Goal: Task Accomplishment & Management: Use online tool/utility

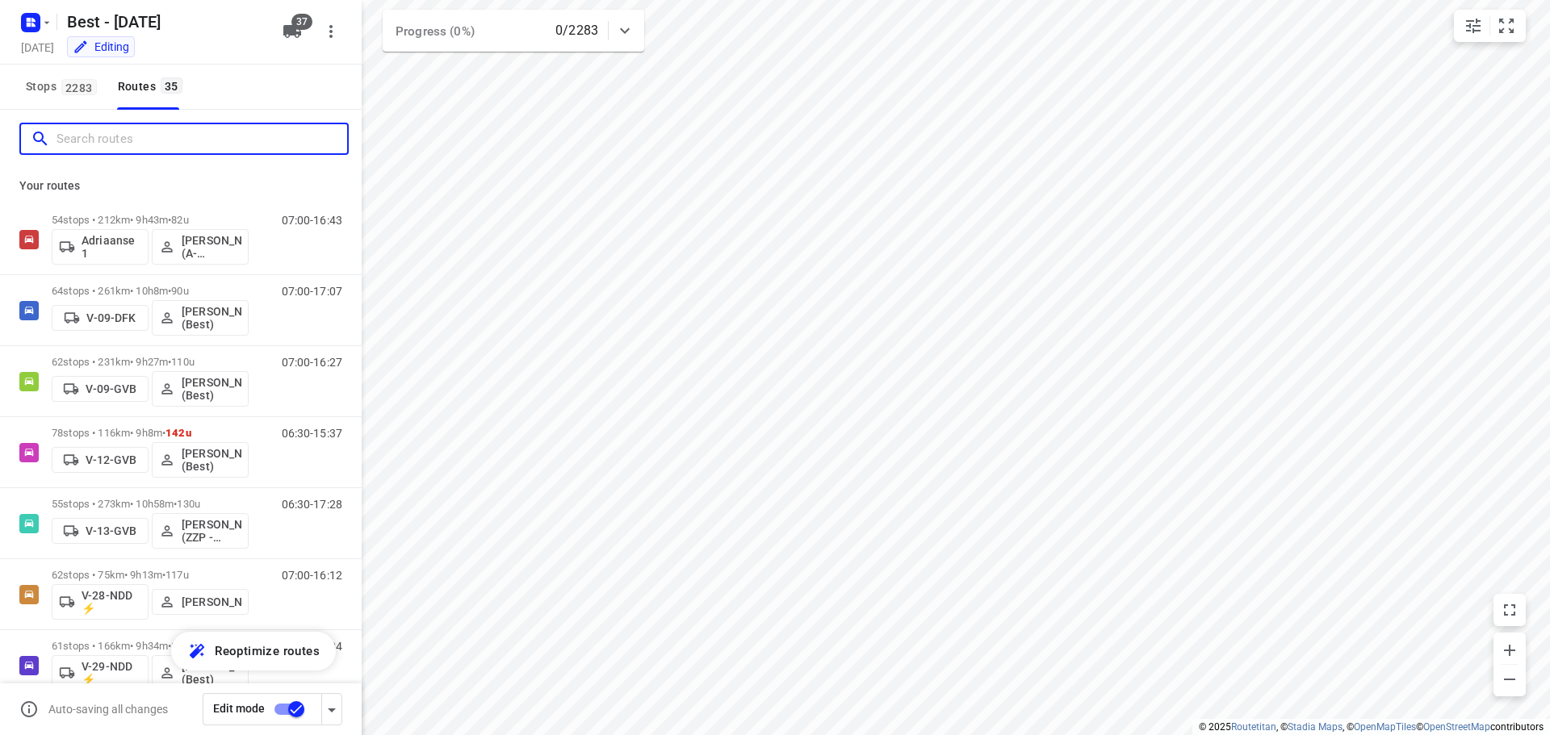
click at [94, 137] on input "Search routes" at bounding box center [202, 139] width 291 height 25
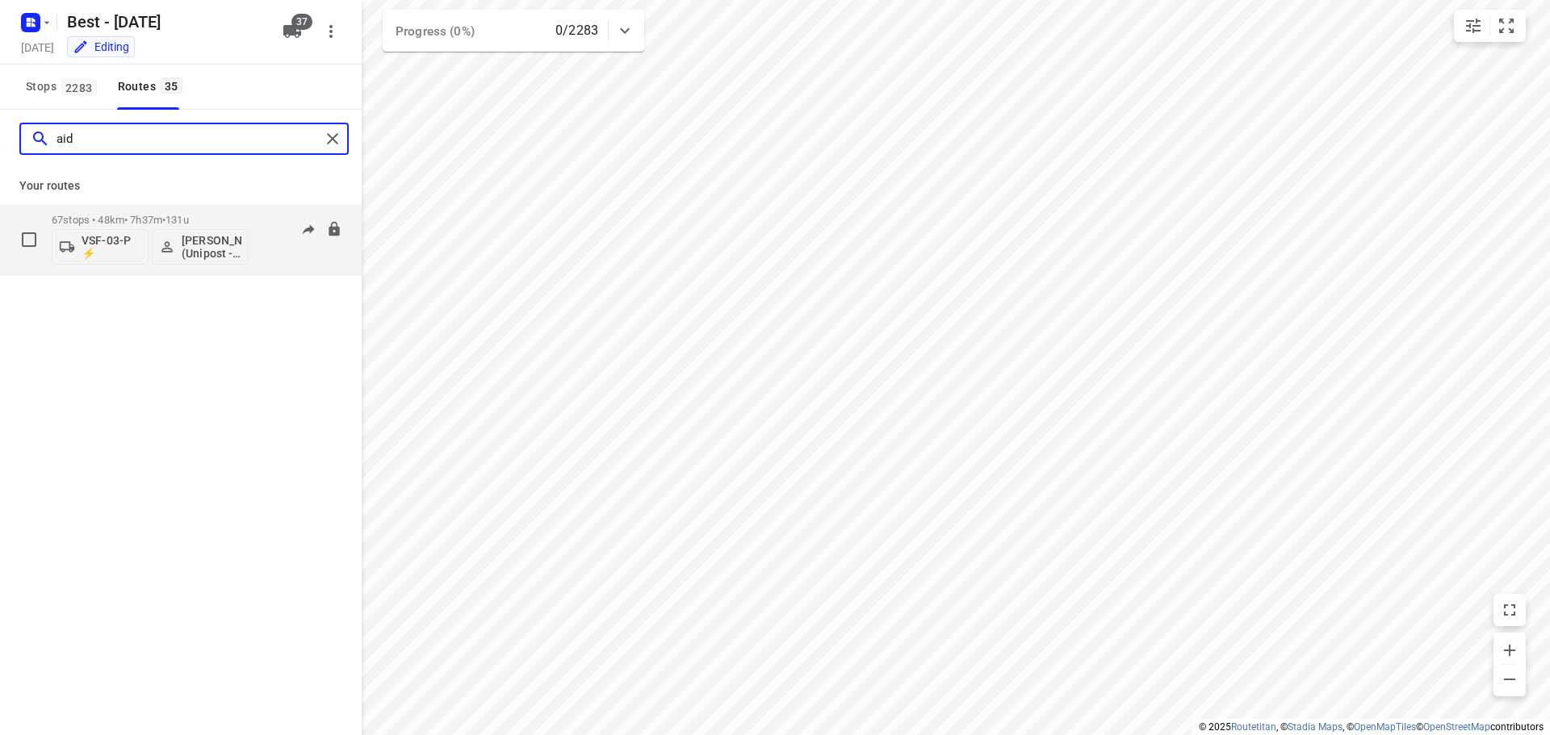
type input "aid"
click at [195, 241] on p "[PERSON_NAME] (Unipost - Best - ZZP)" at bounding box center [212, 247] width 60 height 26
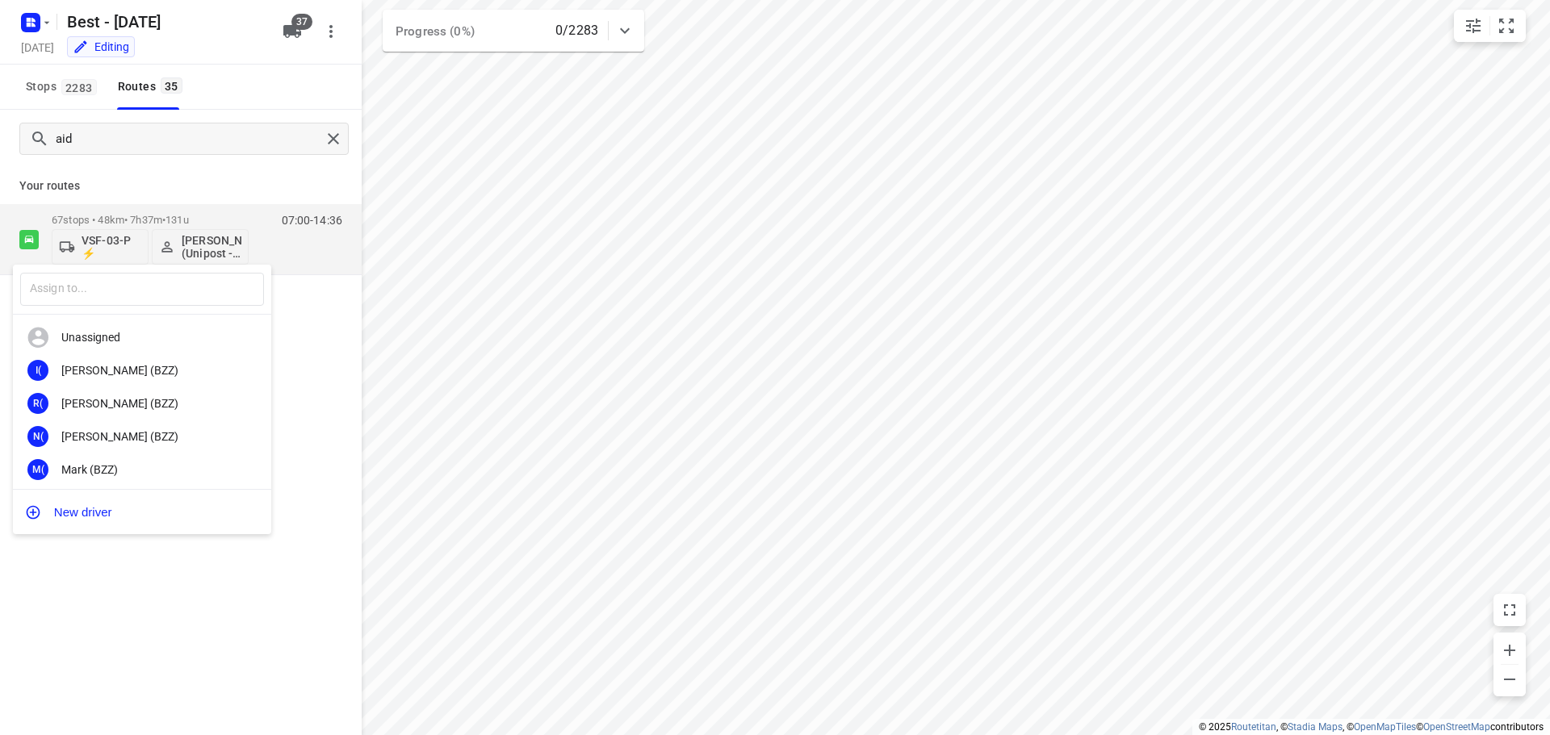
click at [331, 136] on div "​ Unassigned I( [PERSON_NAME] (BZZ) R( [PERSON_NAME] (BZZ) N( [PERSON_NAME] (BZ…" at bounding box center [775, 367] width 1550 height 735
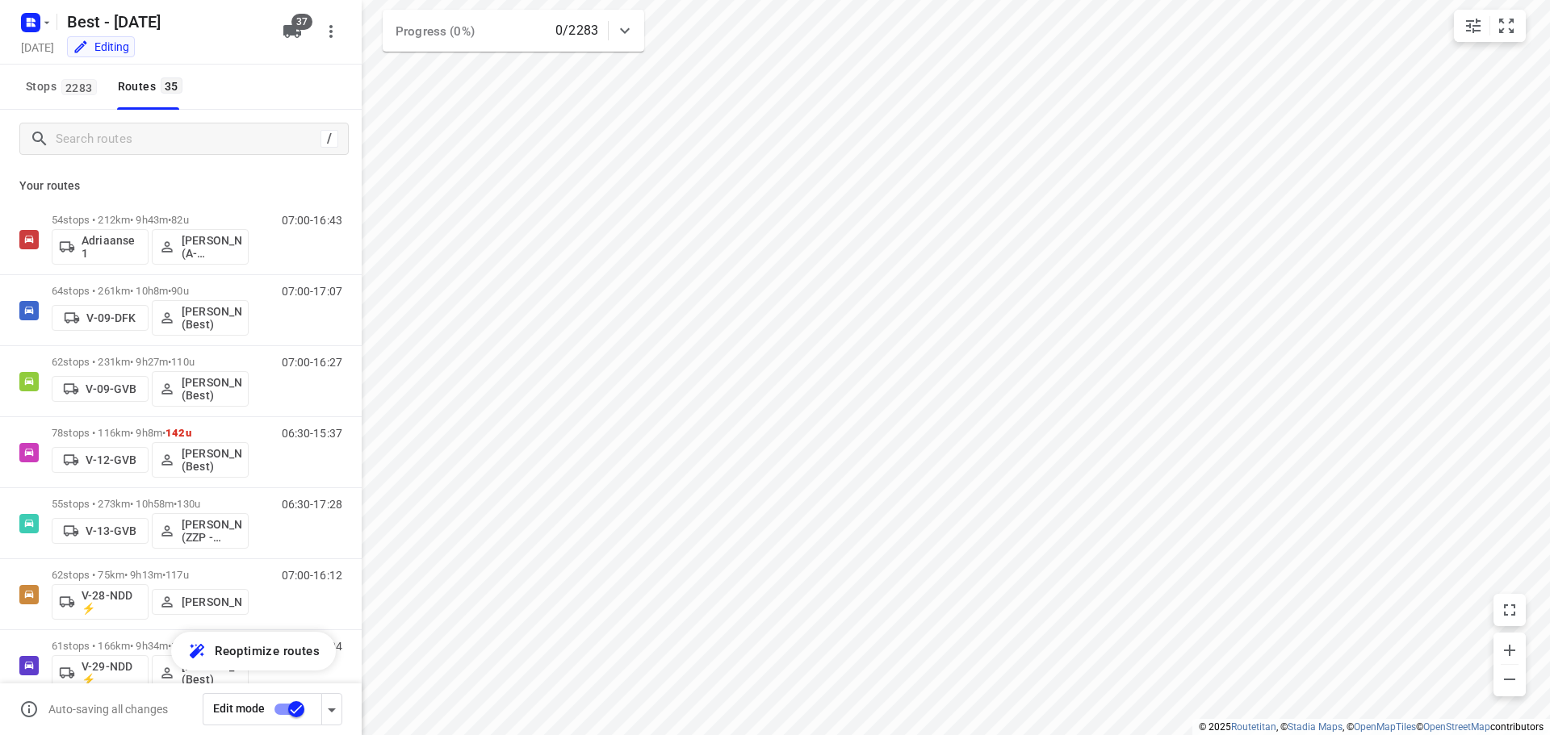
click at [234, 118] on div "/" at bounding box center [181, 139] width 362 height 58
click at [236, 158] on div "/" at bounding box center [181, 139] width 362 height 58
click at [241, 149] on input "Search routes" at bounding box center [202, 139] width 291 height 25
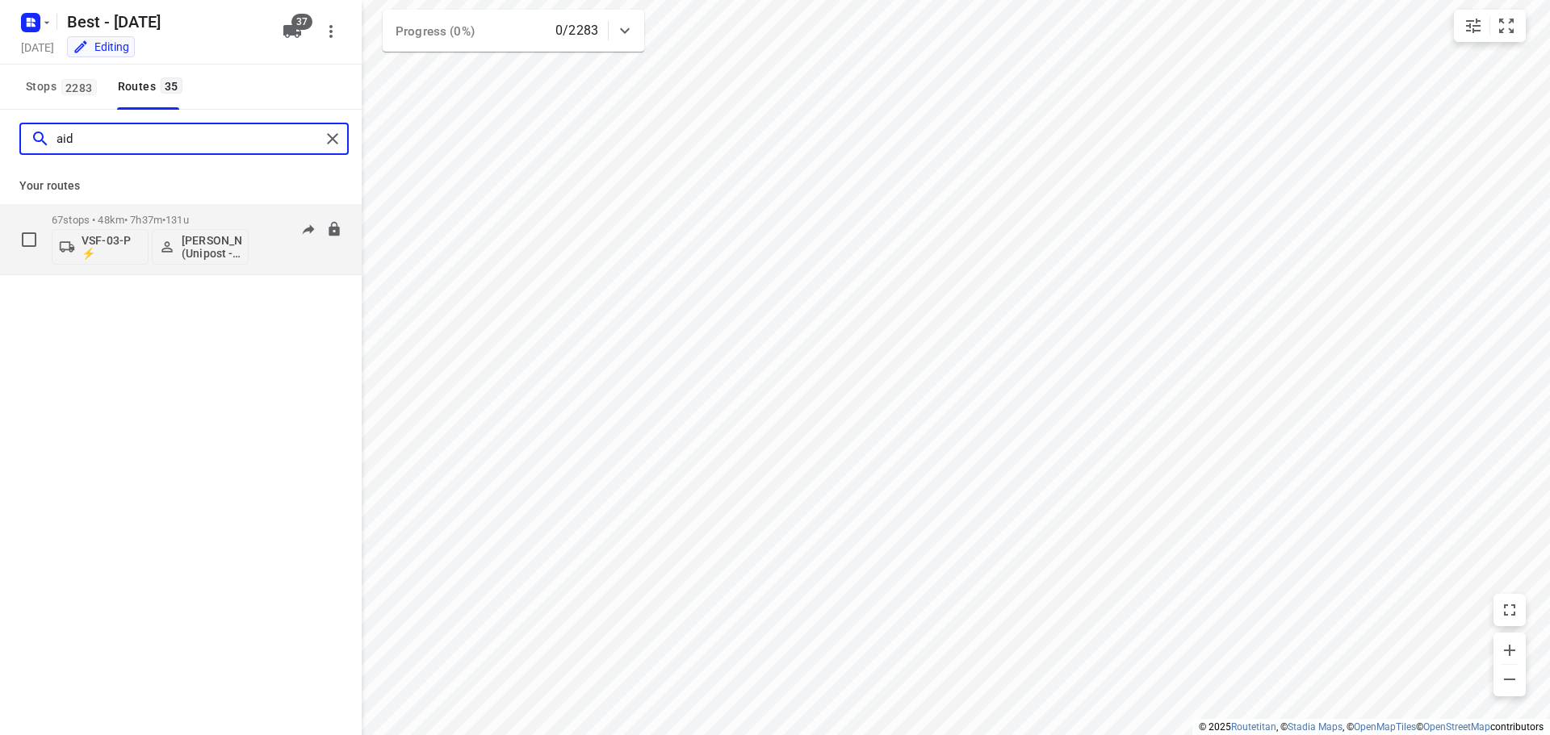
type input "aid"
click at [186, 237] on p "[PERSON_NAME] (Unipost - Best - ZZP)" at bounding box center [212, 247] width 60 height 26
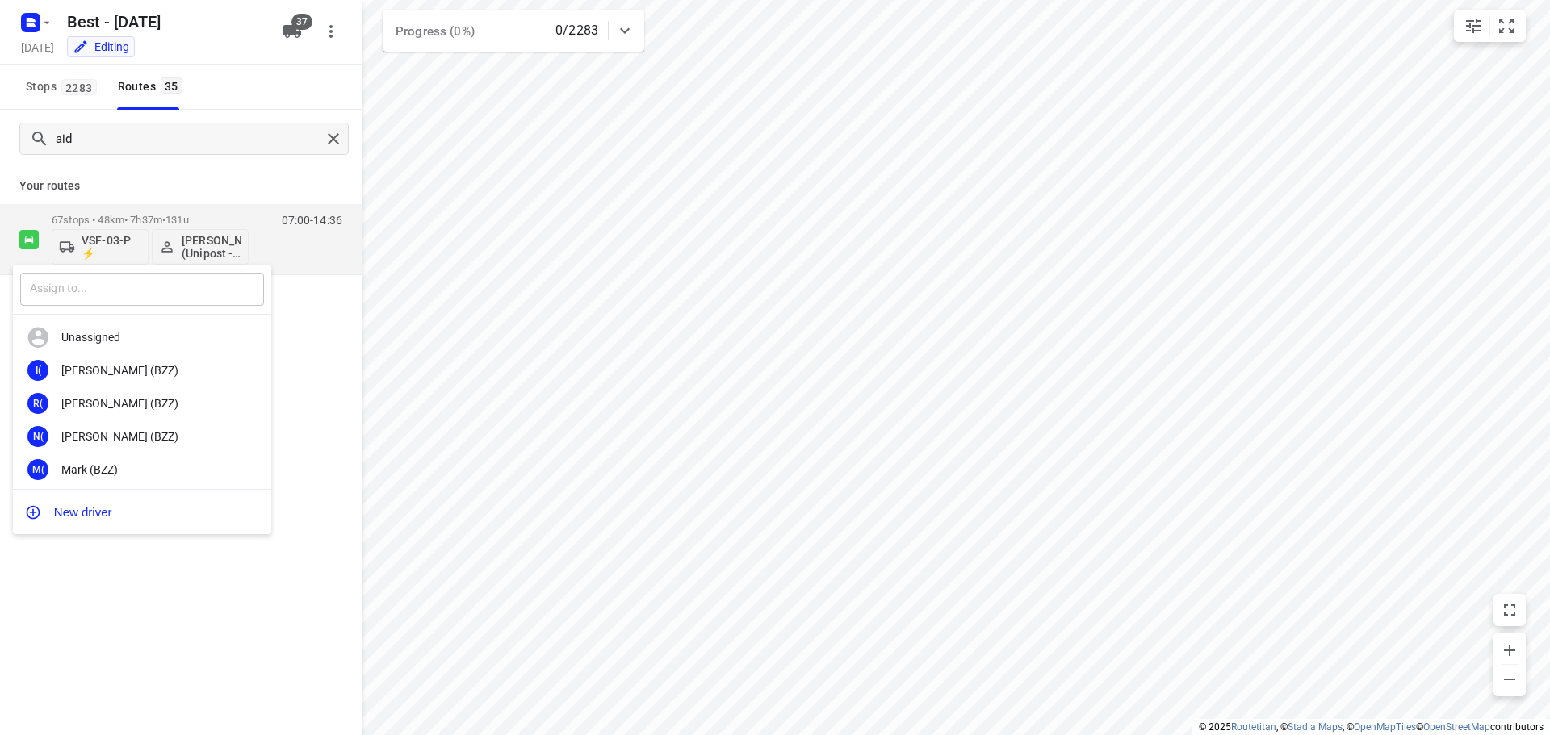
click at [141, 276] on input "text" at bounding box center [142, 289] width 244 height 33
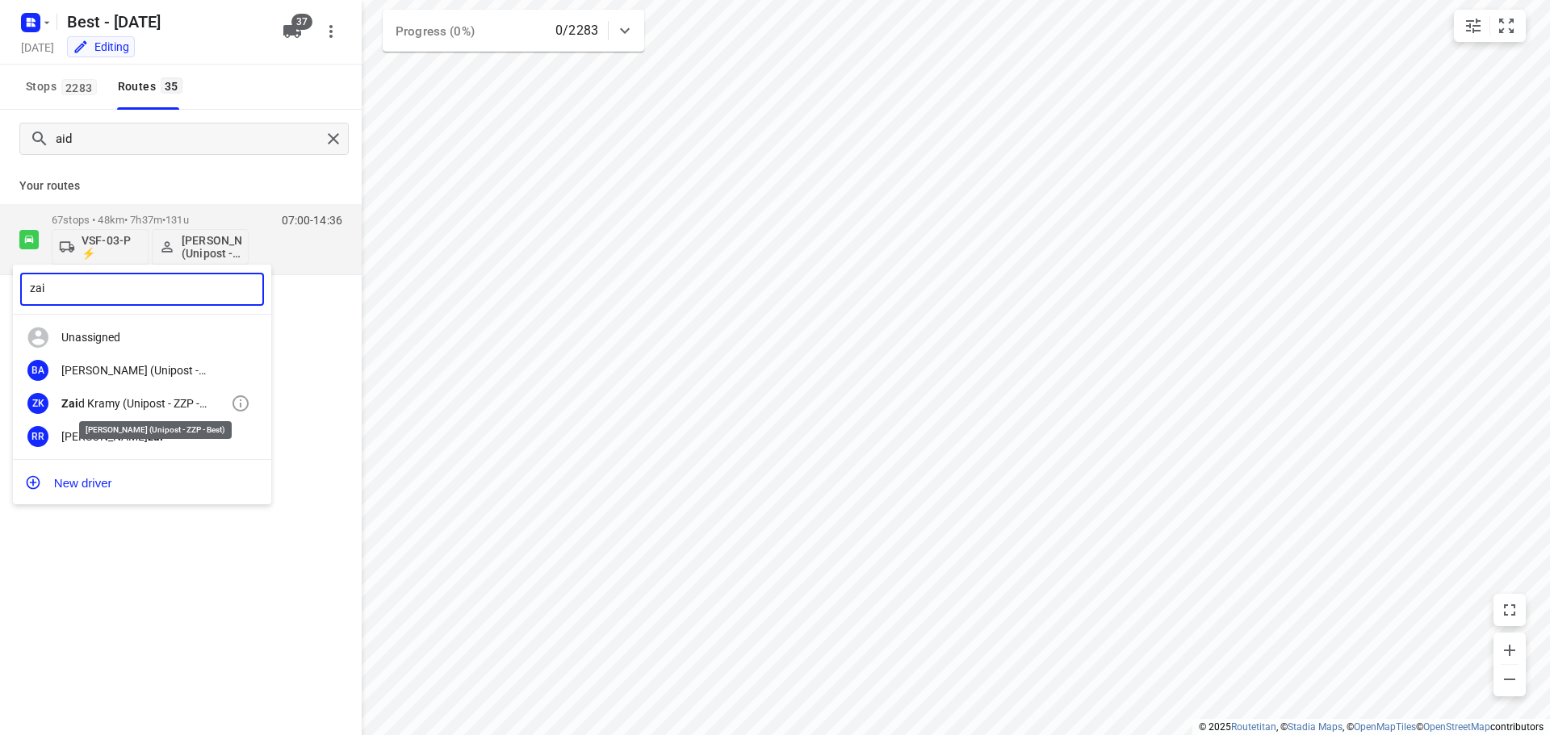
type input "zai"
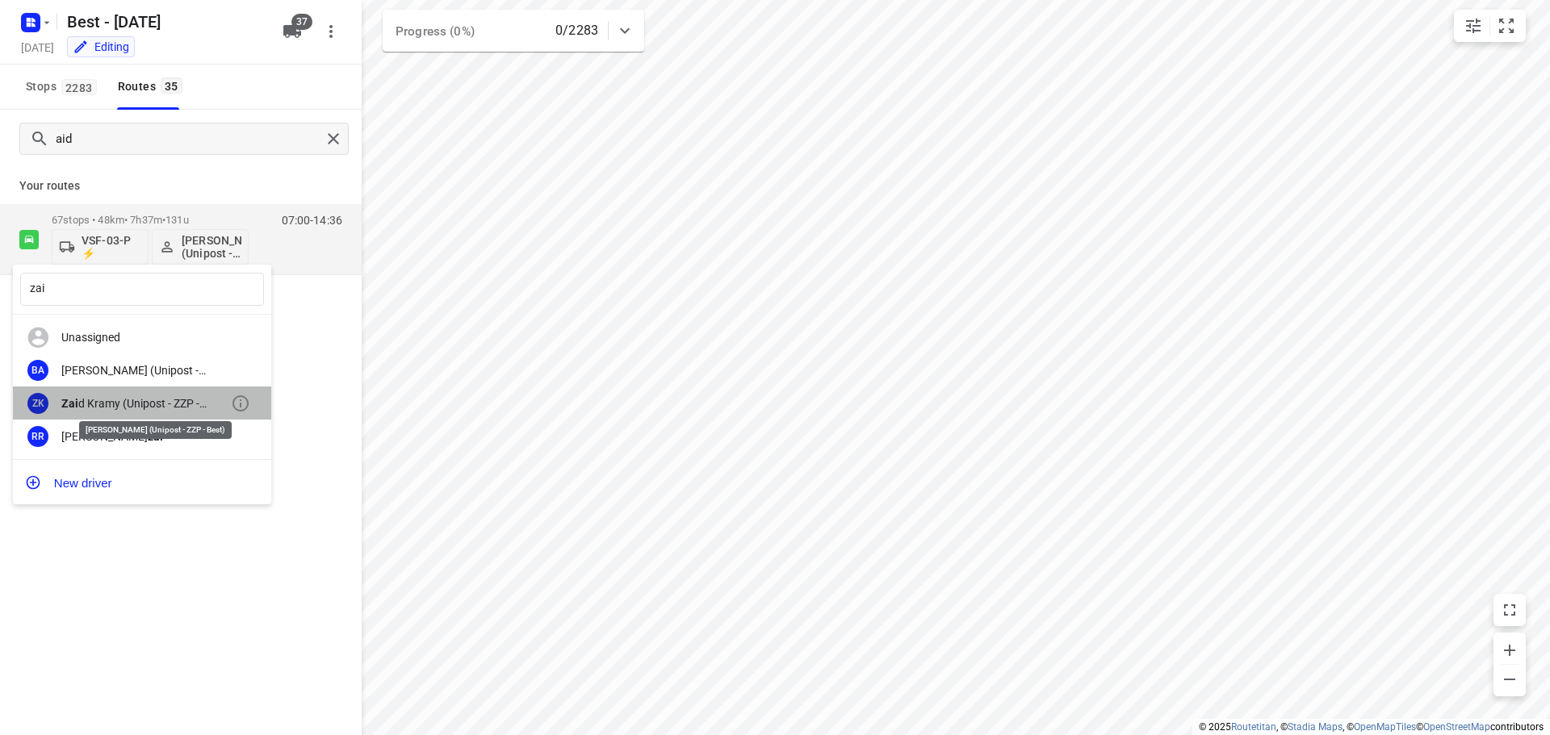
click at [161, 400] on div "Zai d Kramy (Unipost - ZZP - Best)" at bounding box center [146, 403] width 170 height 13
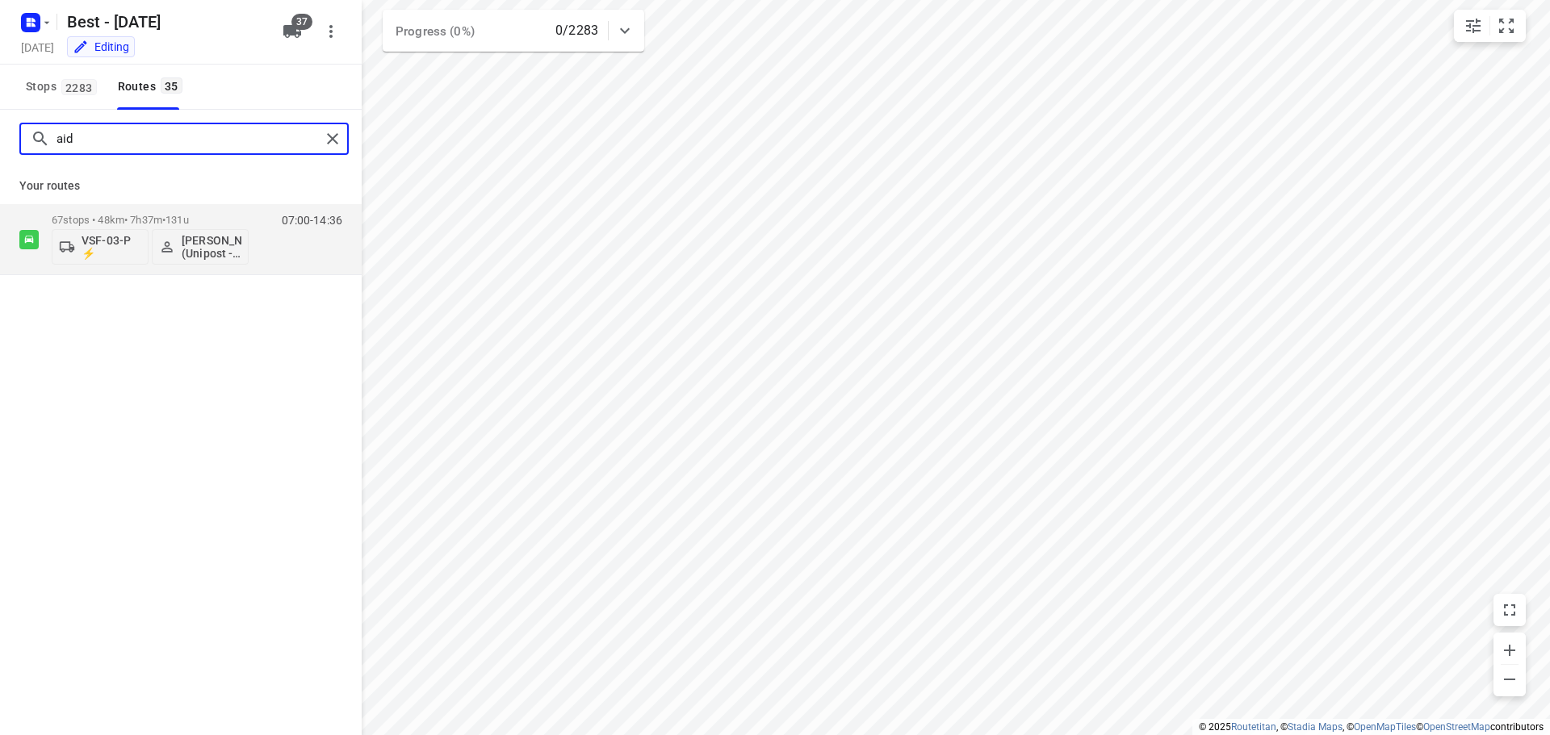
click at [111, 132] on input "aid" at bounding box center [189, 139] width 264 height 25
type input "a"
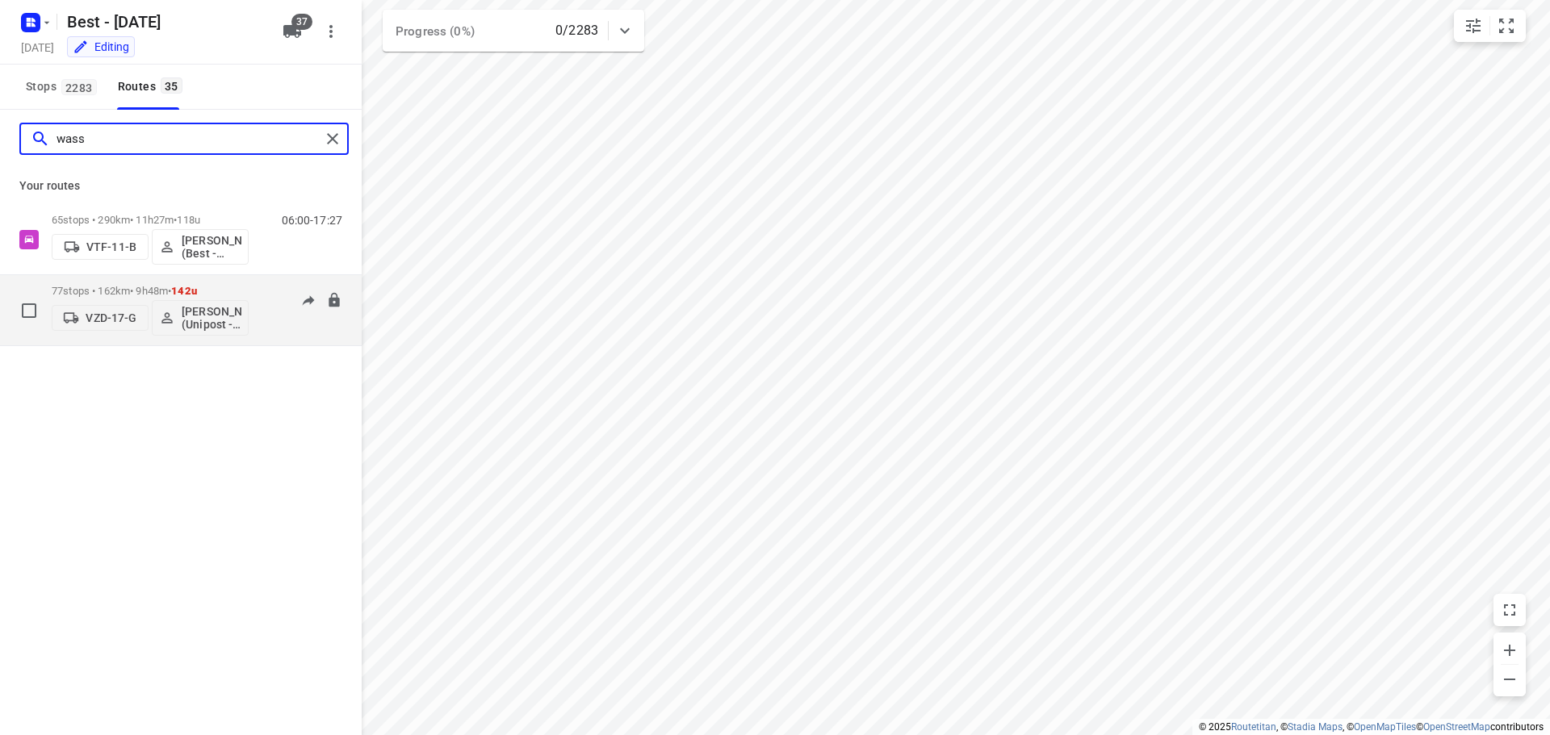
type input "wass"
click at [176, 295] on p "77 stops • 162km • 9h48m • 142u" at bounding box center [150, 291] width 197 height 12
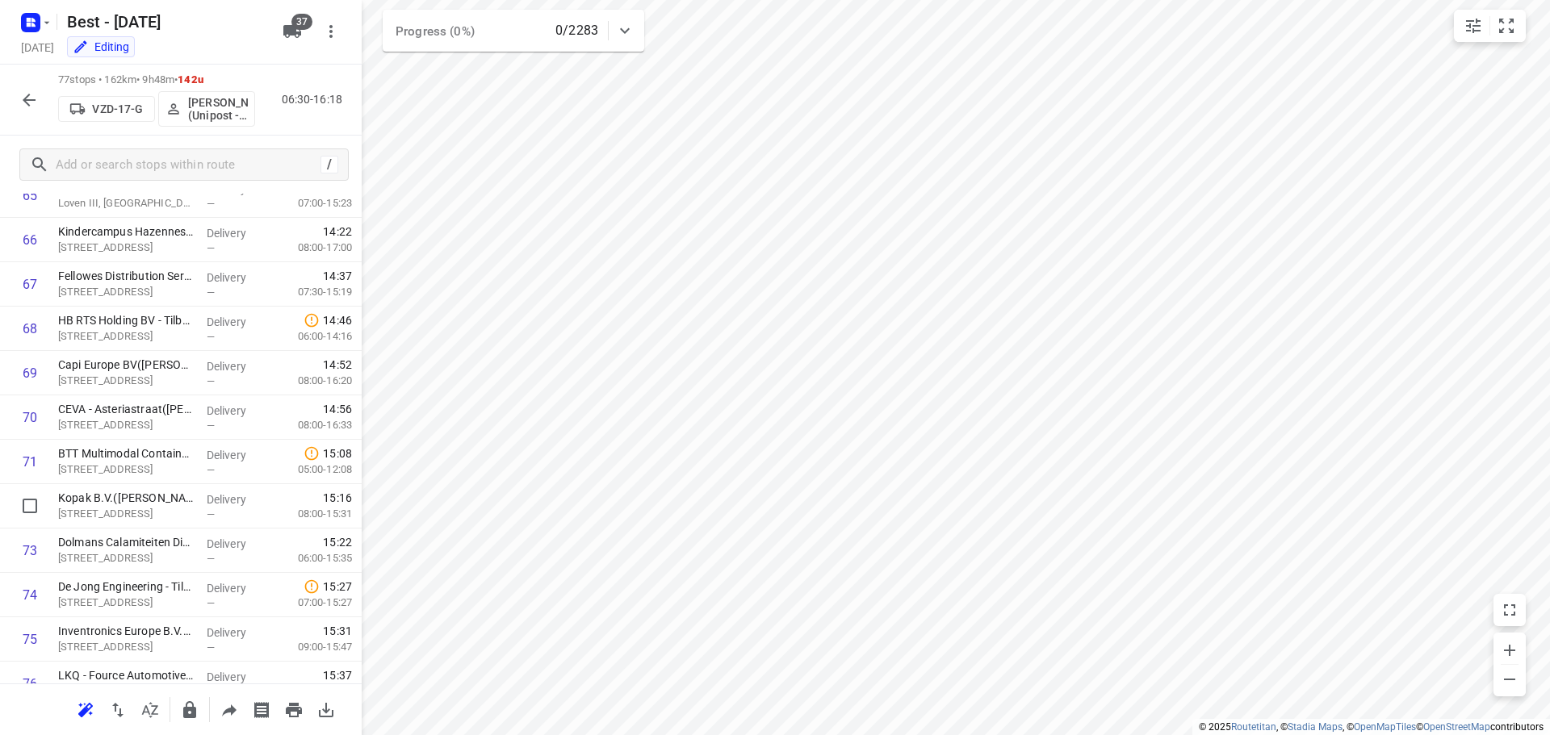
scroll to position [2893, 0]
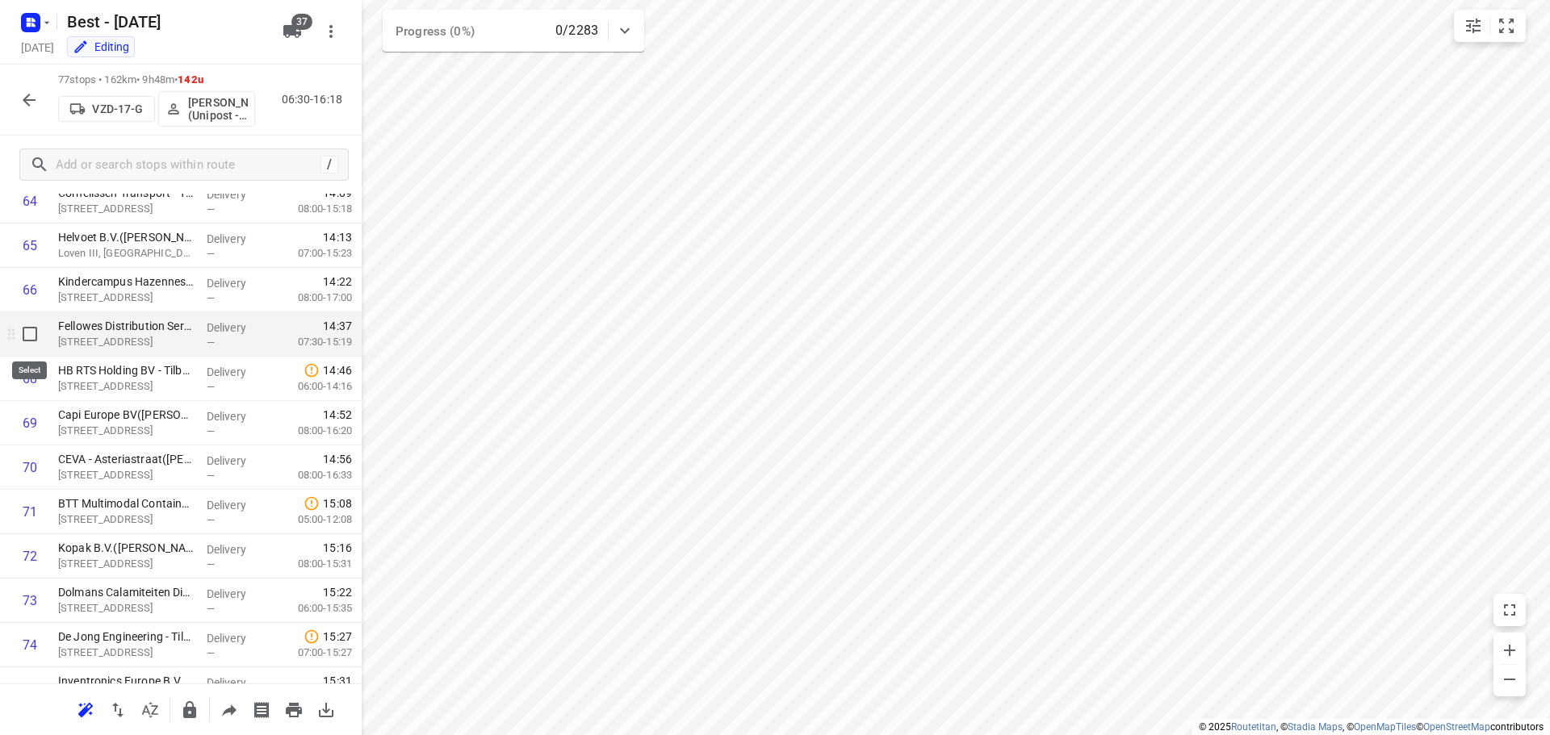
click at [38, 336] on input "checkbox" at bounding box center [30, 334] width 32 height 32
checkbox input "true"
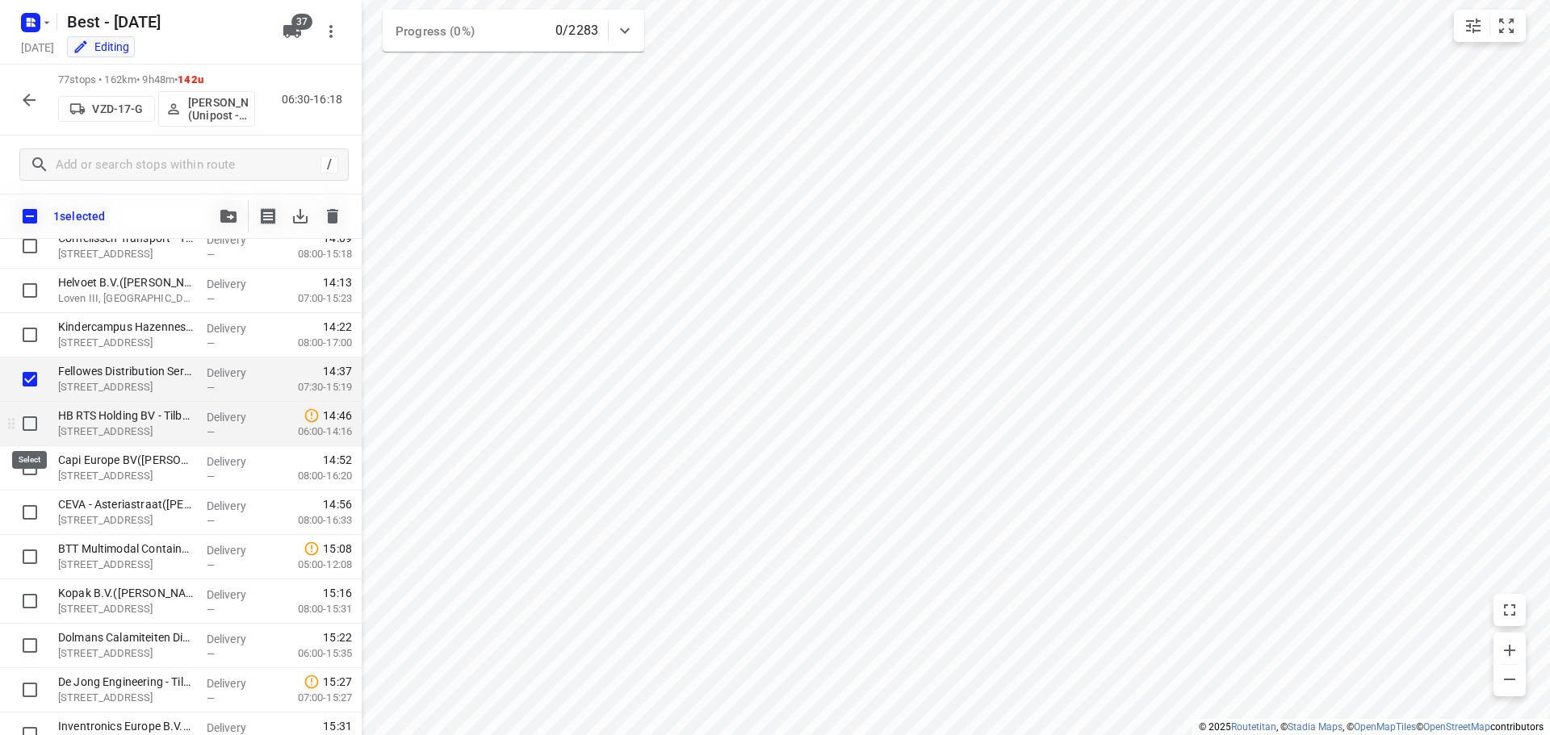
click at [34, 419] on input "checkbox" at bounding box center [30, 424] width 32 height 32
checkbox input "true"
click at [34, 464] on input "checkbox" at bounding box center [30, 468] width 32 height 32
checkbox input "true"
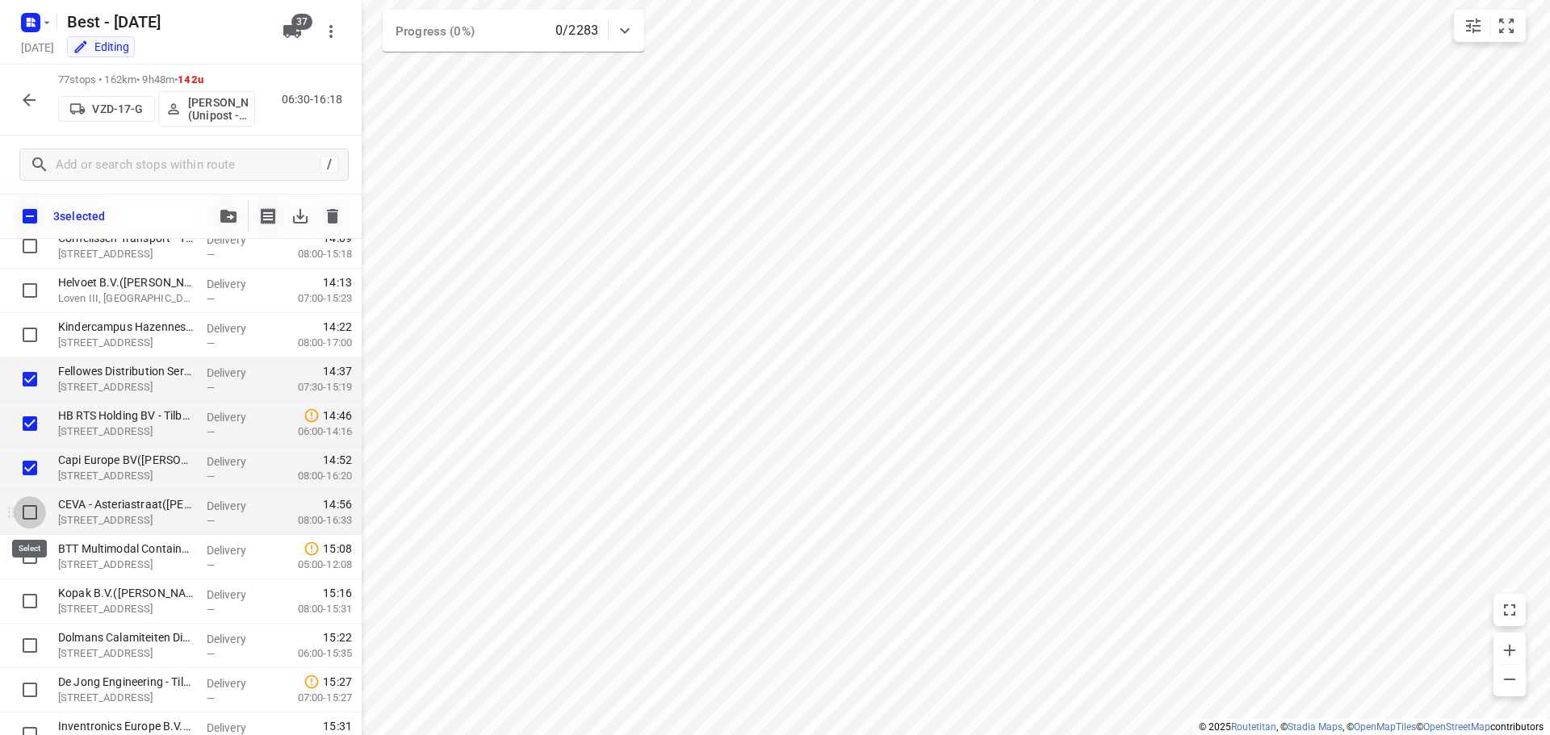
click at [34, 525] on input "checkbox" at bounding box center [30, 513] width 32 height 32
checkbox input "true"
click at [28, 567] on input "checkbox" at bounding box center [30, 557] width 32 height 32
checkbox input "true"
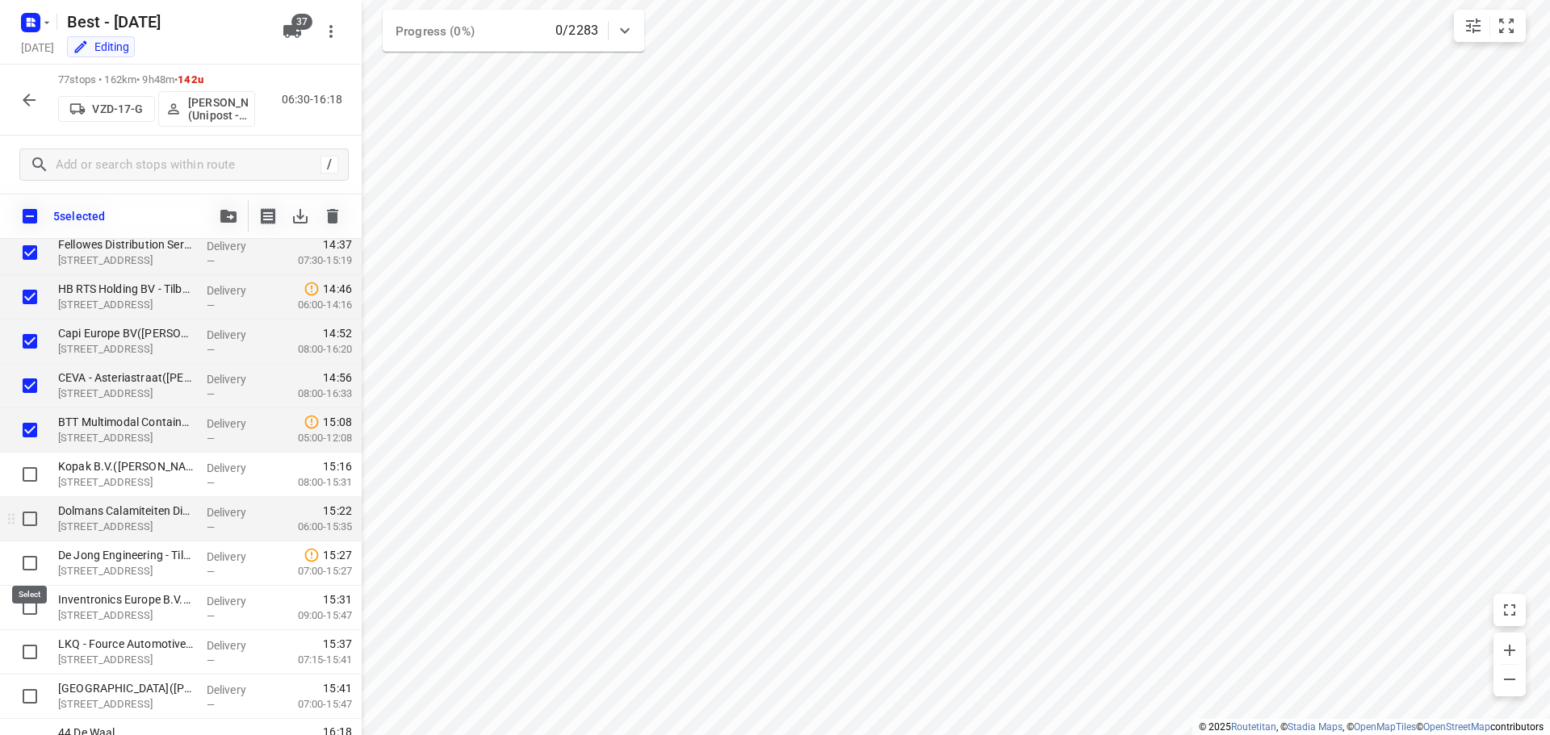
scroll to position [3048, 0]
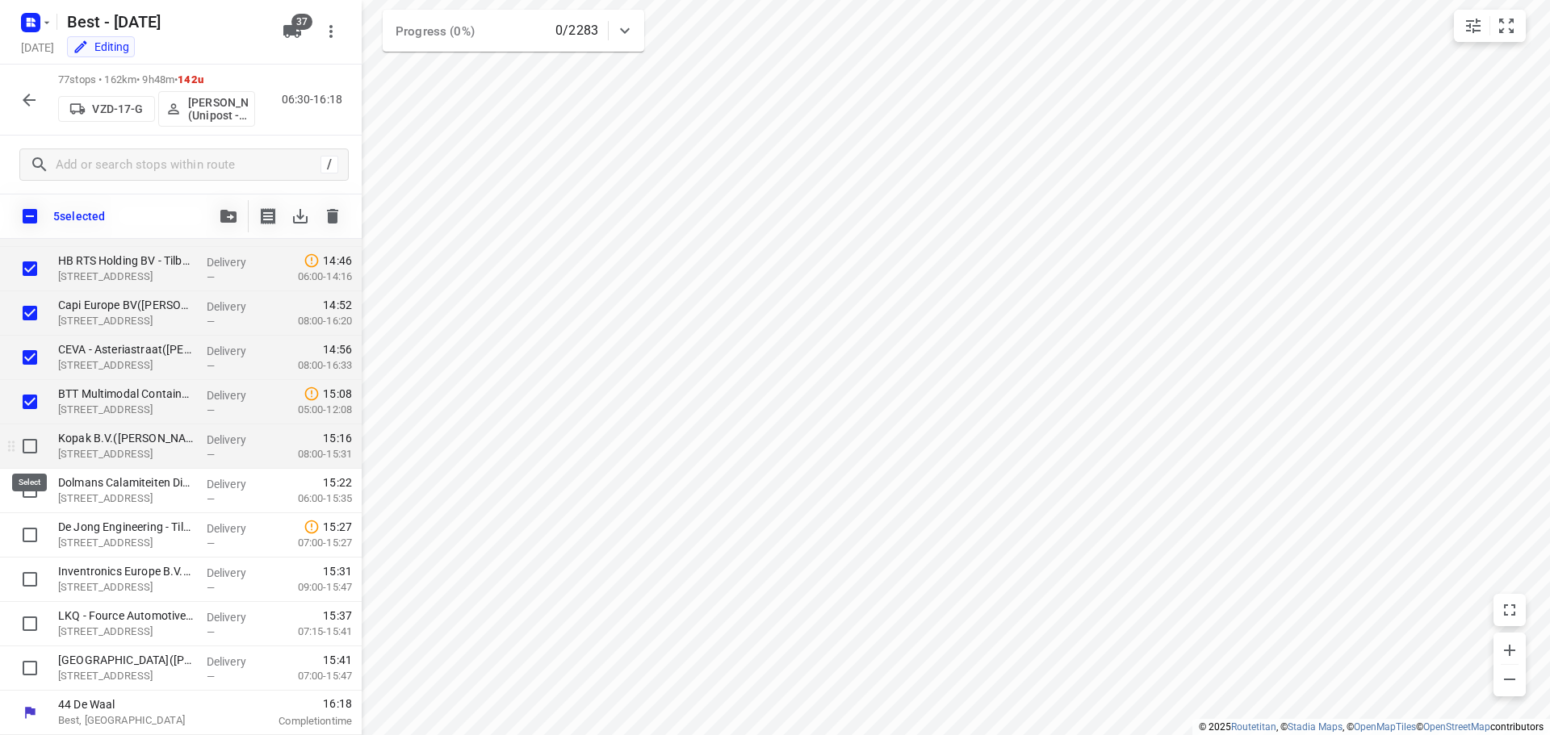
click at [31, 445] on input "checkbox" at bounding box center [30, 446] width 32 height 32
checkbox input "true"
click at [32, 496] on input "checkbox" at bounding box center [30, 491] width 32 height 32
checkbox input "true"
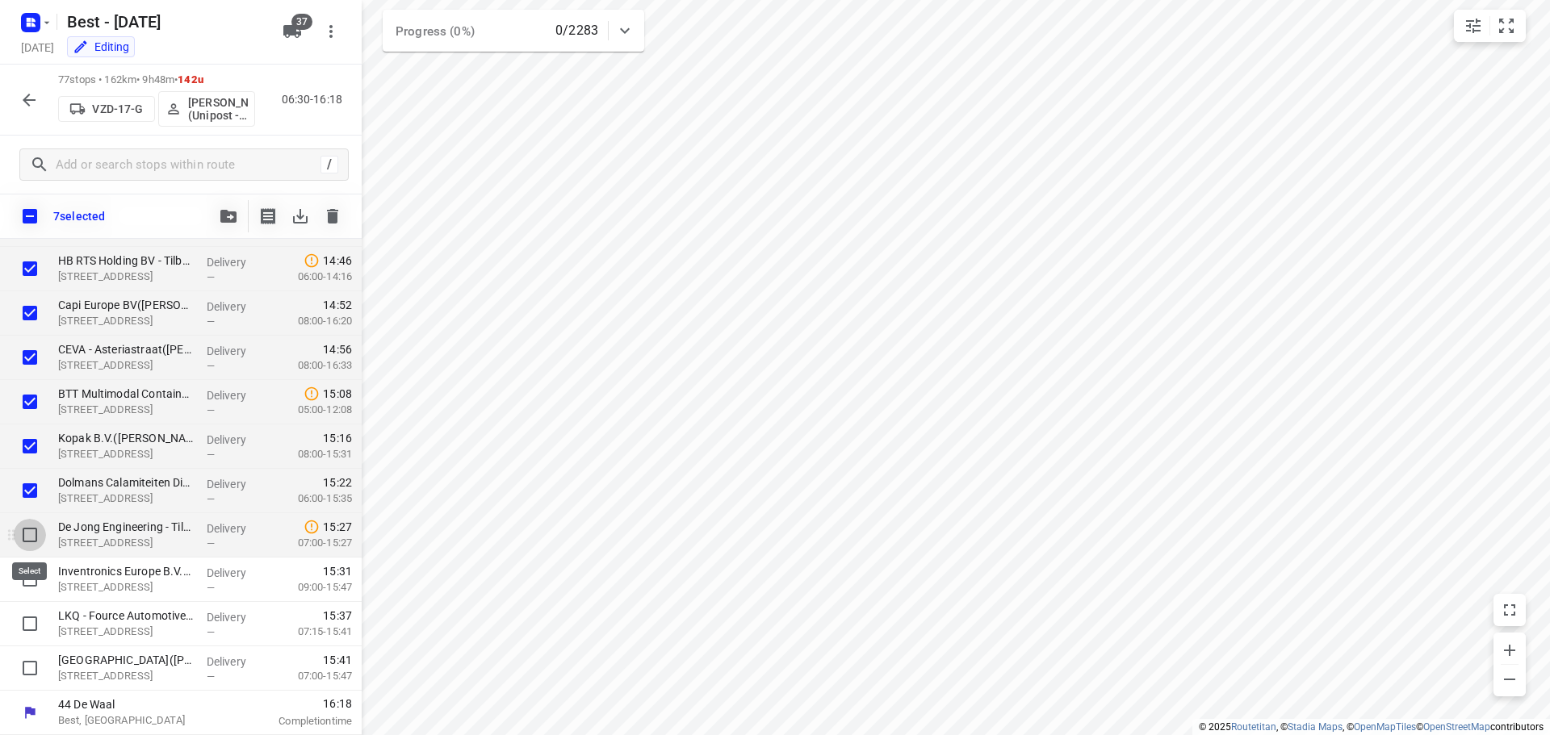
click at [31, 523] on input "checkbox" at bounding box center [30, 535] width 32 height 32
checkbox input "true"
click at [31, 568] on input "checkbox" at bounding box center [30, 580] width 32 height 32
checkbox input "true"
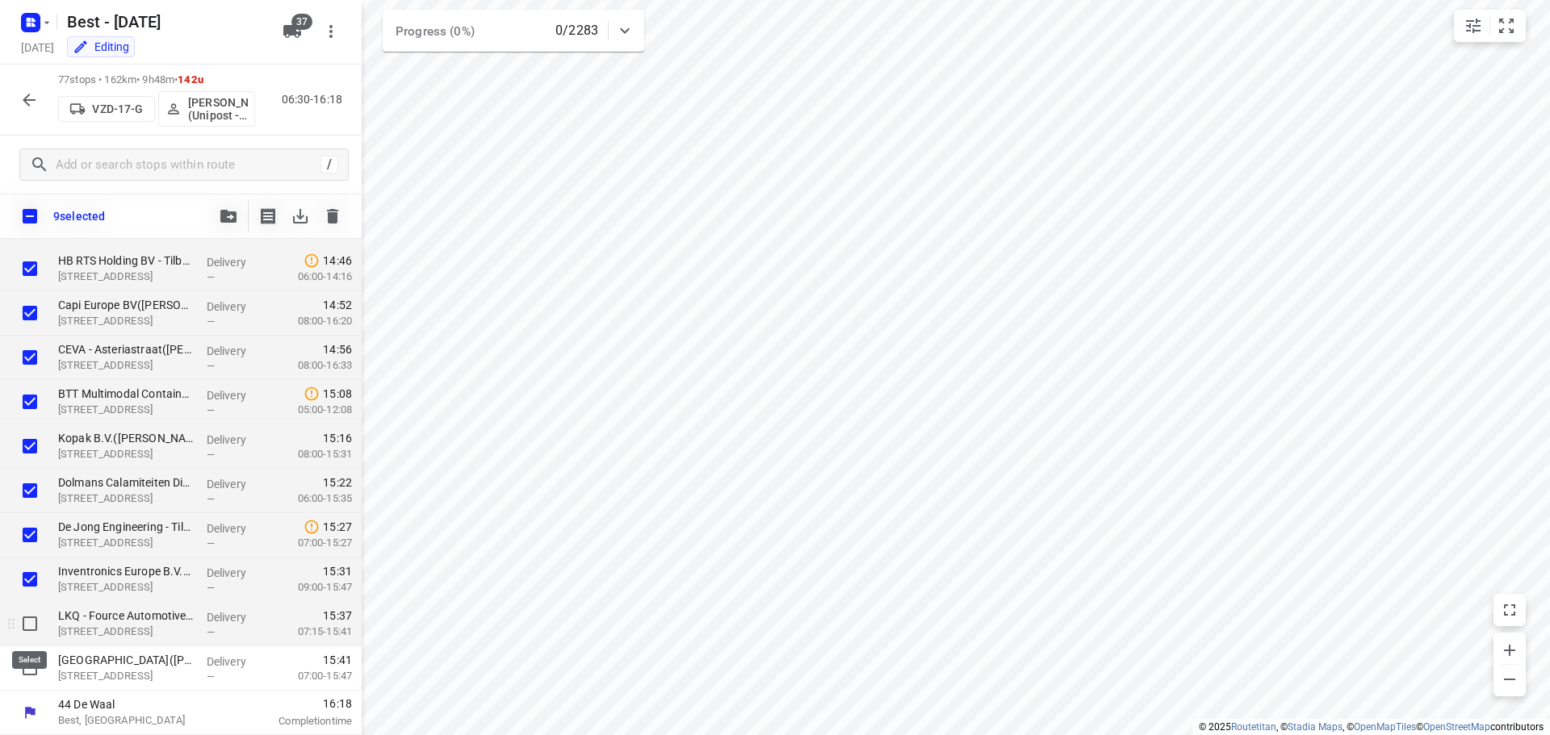
click at [31, 618] on input "checkbox" at bounding box center [30, 624] width 32 height 32
checkbox input "true"
click at [36, 662] on input "checkbox" at bounding box center [30, 668] width 32 height 32
checkbox input "true"
click at [231, 216] on icon "button" at bounding box center [228, 216] width 16 height 13
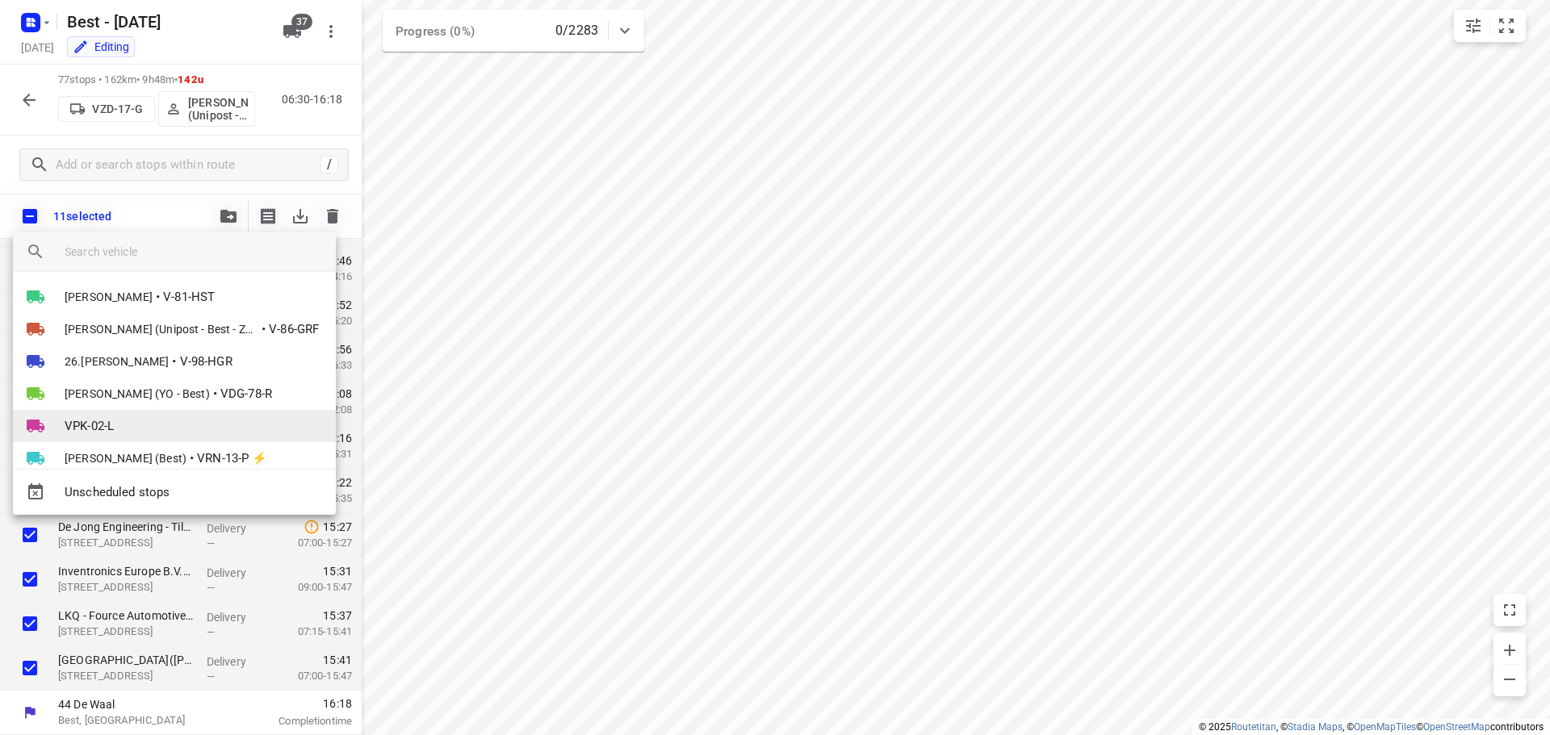
scroll to position [384, 0]
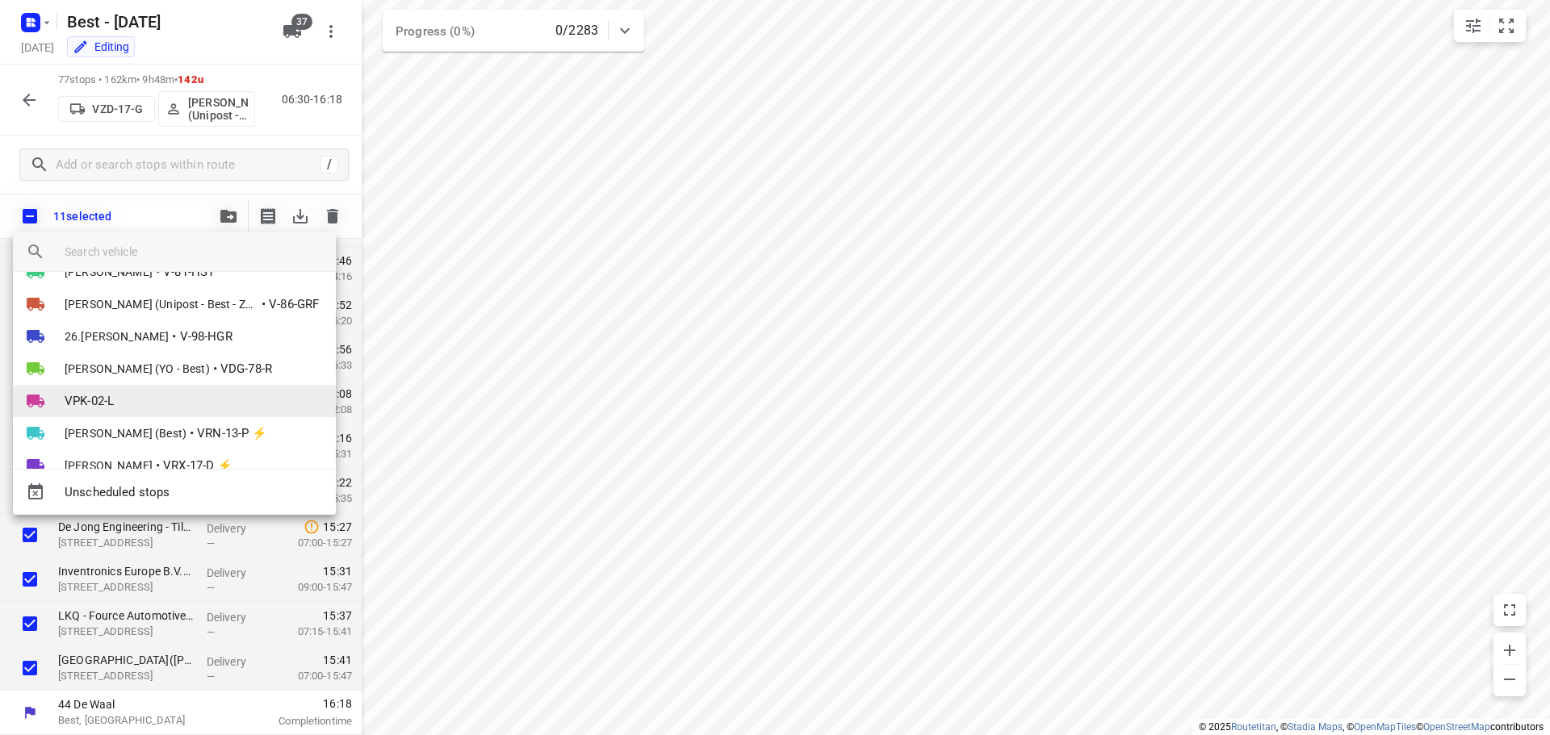
click at [184, 393] on li "VPK-02-L" at bounding box center [174, 401] width 323 height 32
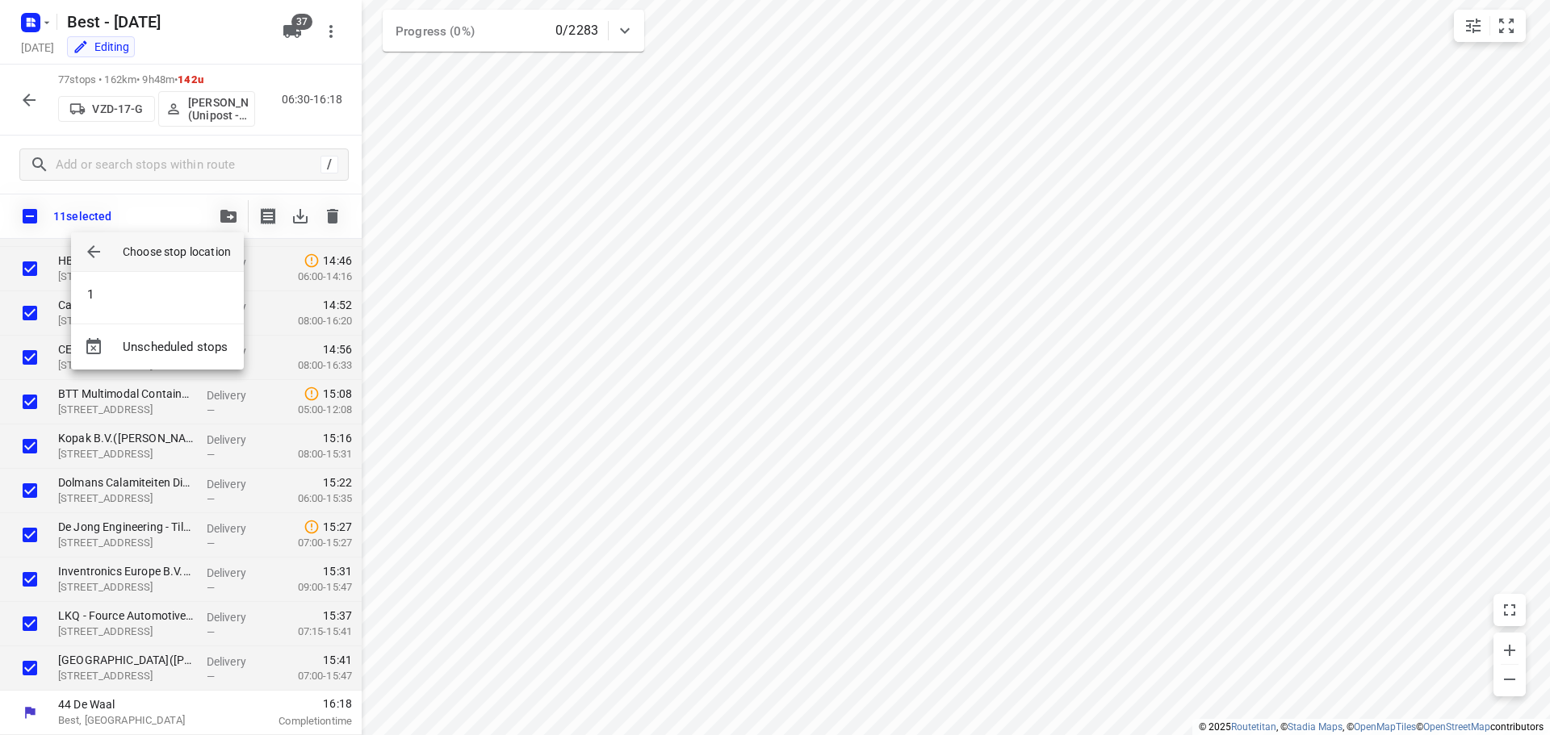
scroll to position [0, 0]
click at [166, 301] on li "1" at bounding box center [157, 295] width 173 height 32
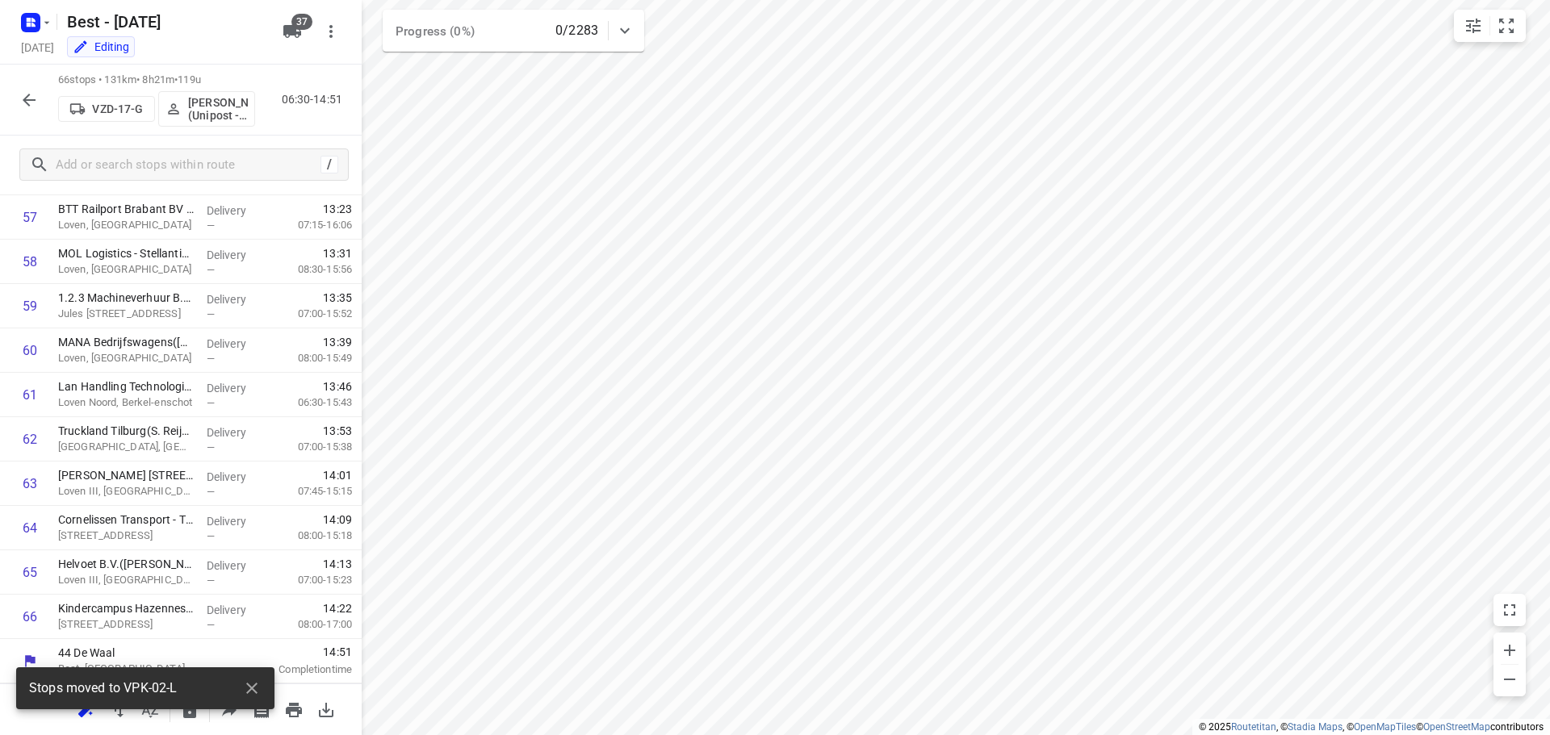
scroll to position [2566, 0]
click at [31, 104] on icon "button" at bounding box center [28, 99] width 19 height 19
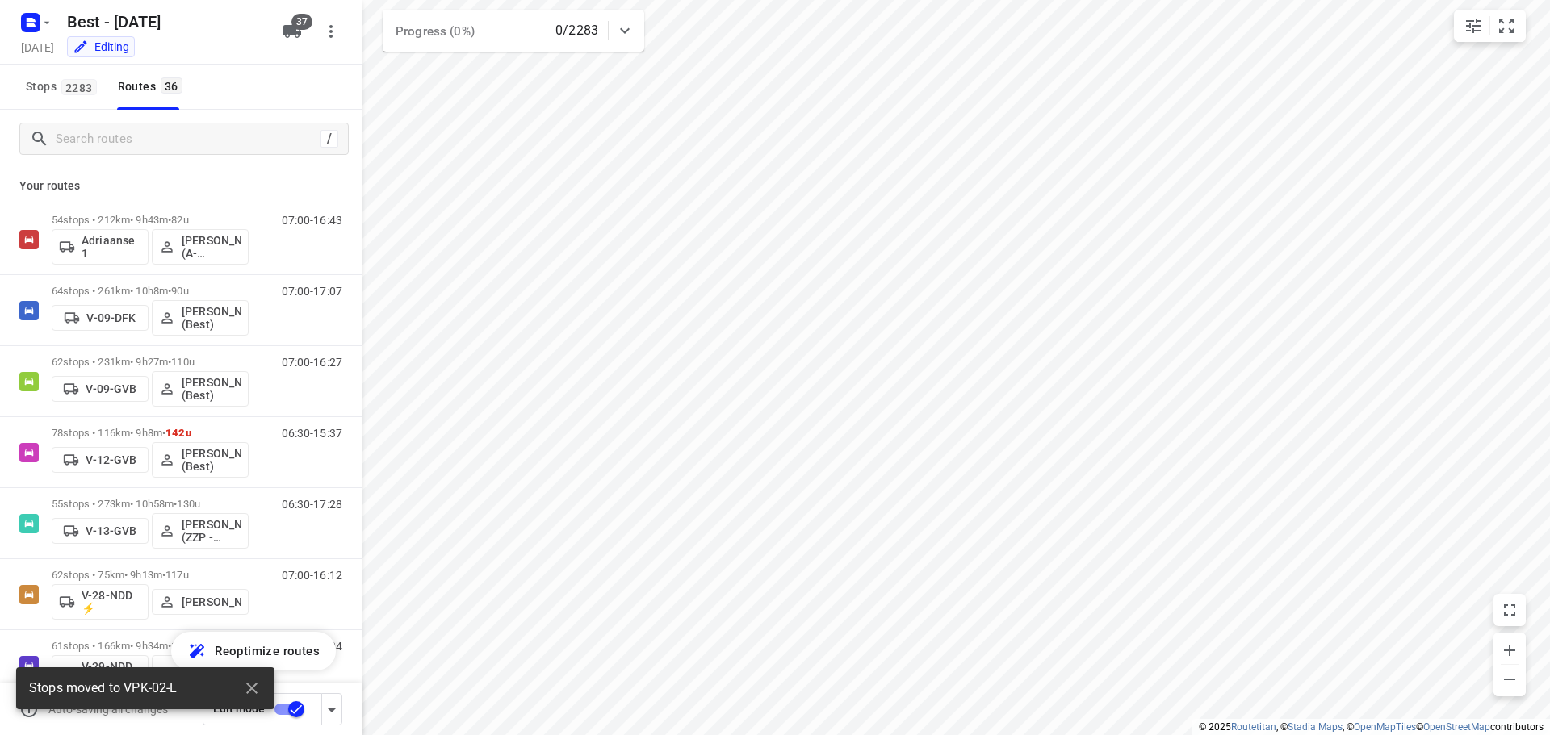
click at [122, 156] on div "/" at bounding box center [181, 139] width 362 height 58
click at [125, 147] on input "Search routes" at bounding box center [186, 139] width 258 height 25
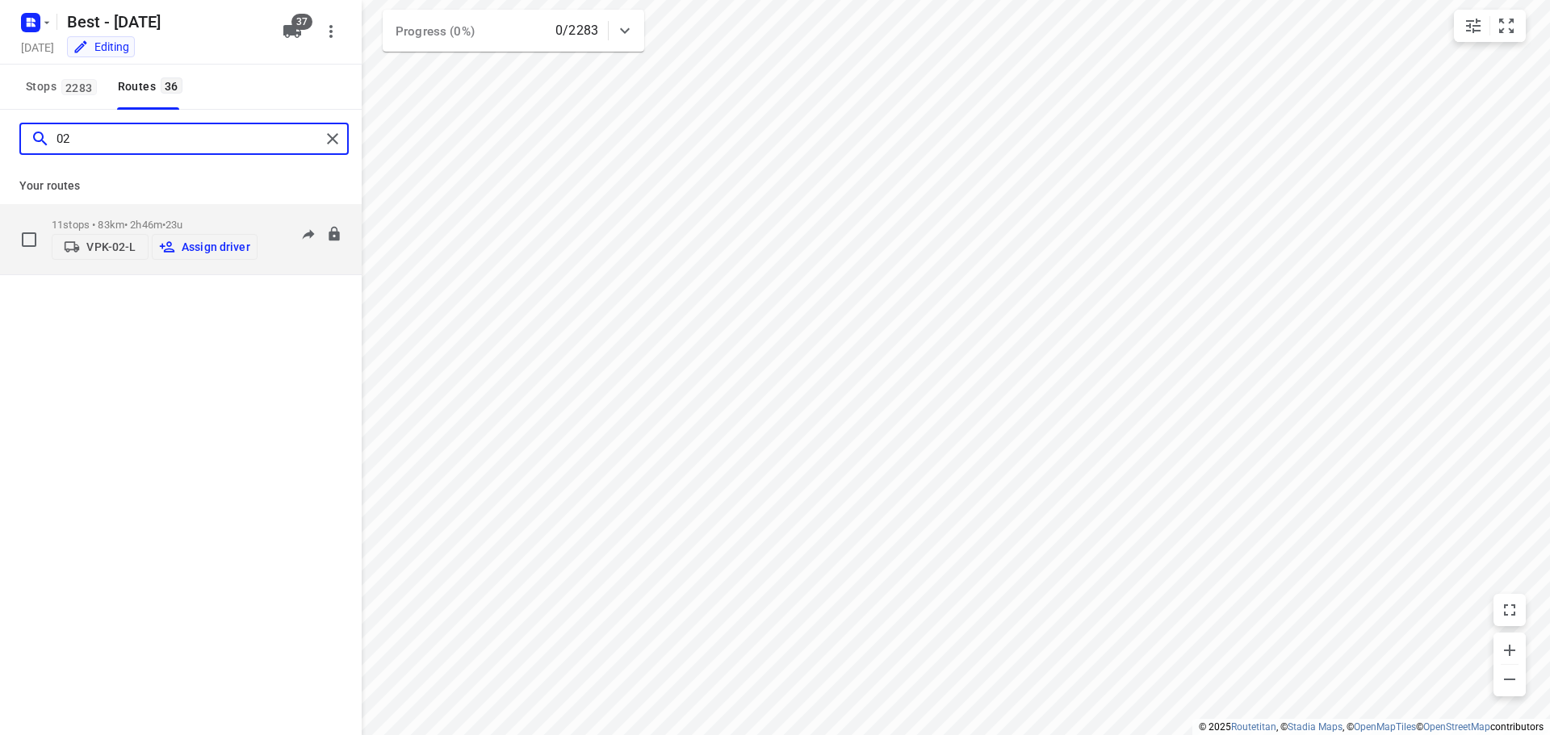
type input "02"
click at [186, 235] on button "Assign driver" at bounding box center [205, 247] width 106 height 26
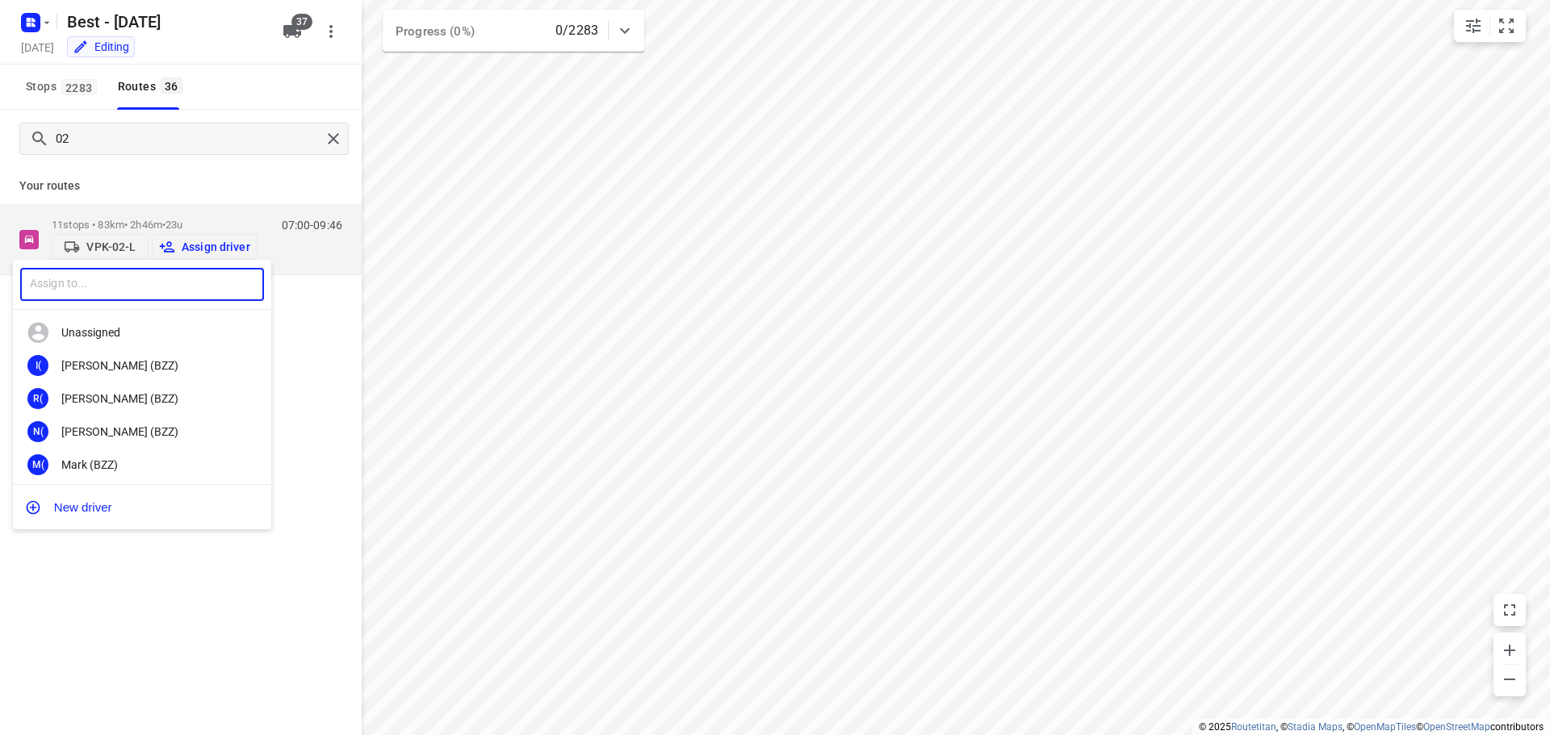
click at [177, 274] on input "text" at bounding box center [142, 284] width 244 height 33
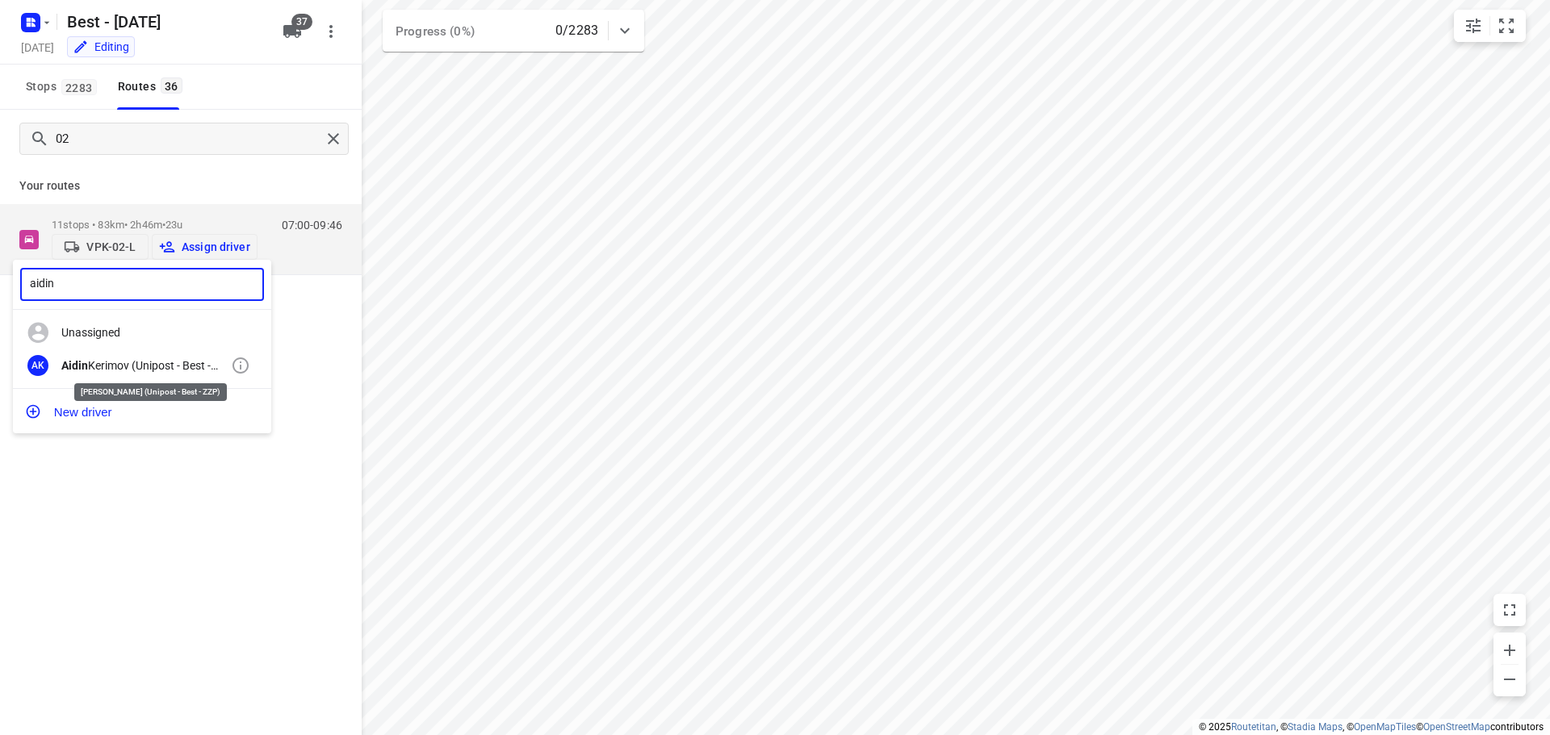
type input "aidin"
drag, startPoint x: 137, startPoint y: 366, endPoint x: 353, endPoint y: 109, distance: 335.2
click at [139, 366] on div "[PERSON_NAME] (Unipost - Best - ZZP)" at bounding box center [146, 365] width 170 height 13
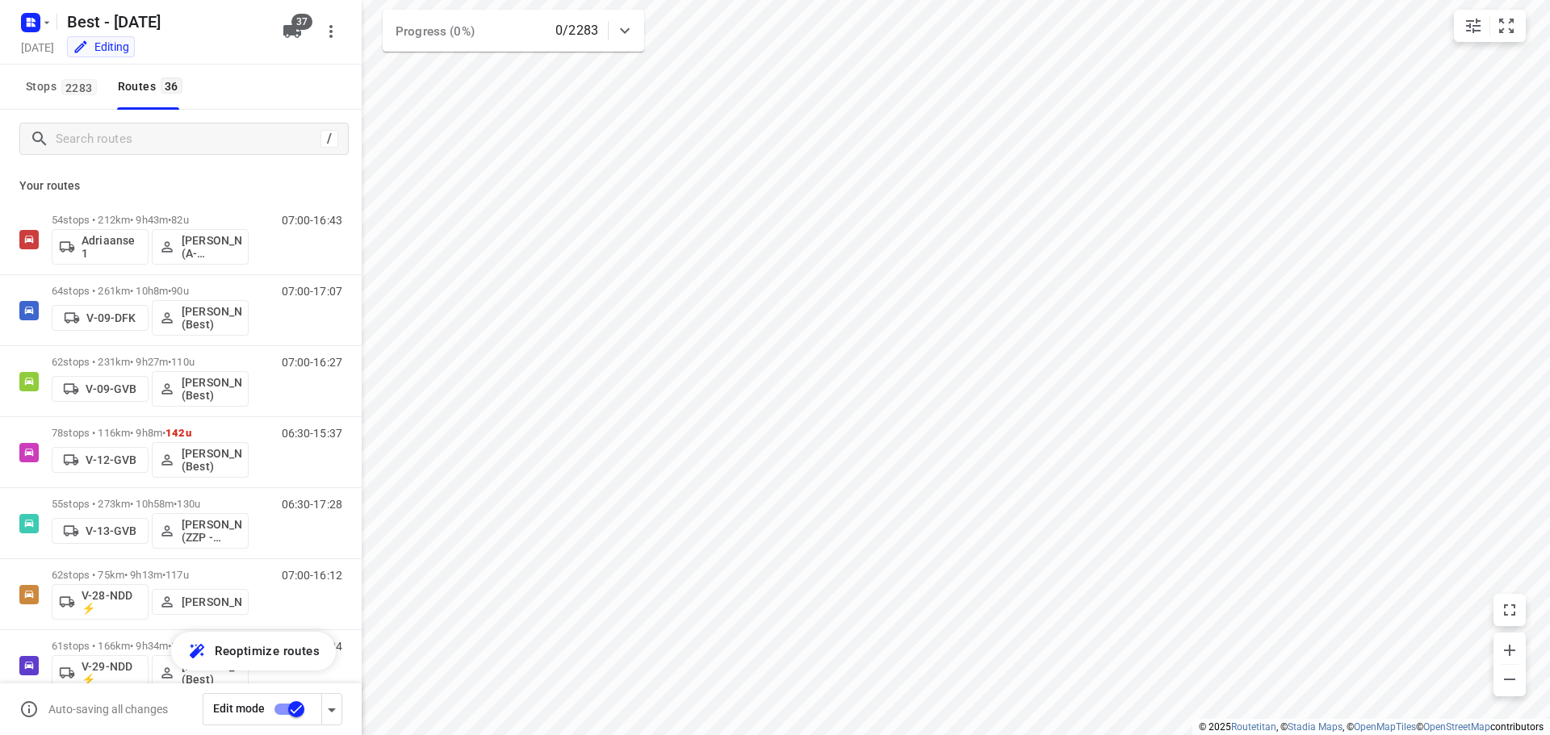
click at [235, 156] on div "/" at bounding box center [181, 139] width 362 height 58
click at [232, 129] on input "Search routes" at bounding box center [186, 139] width 258 height 25
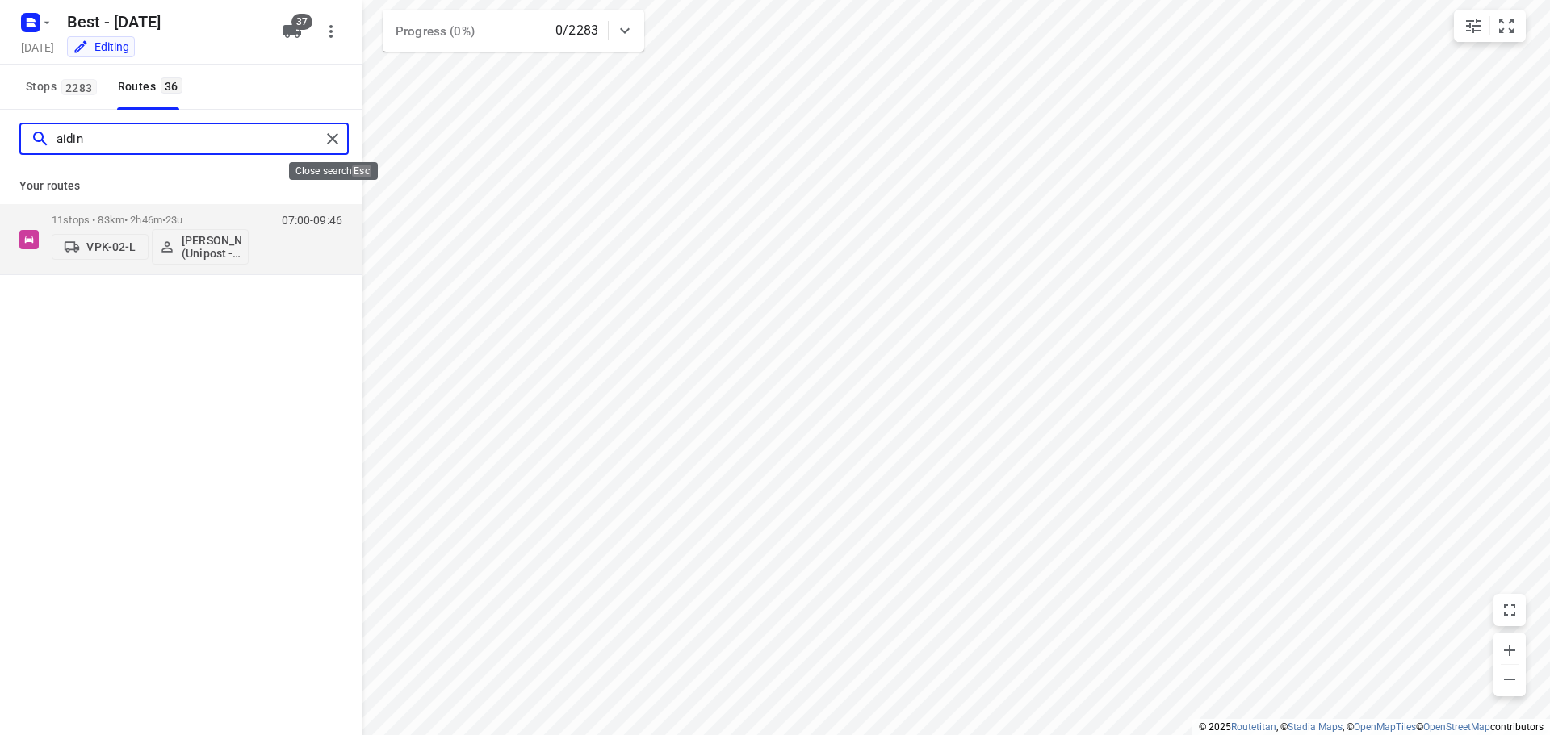
type input "aidin"
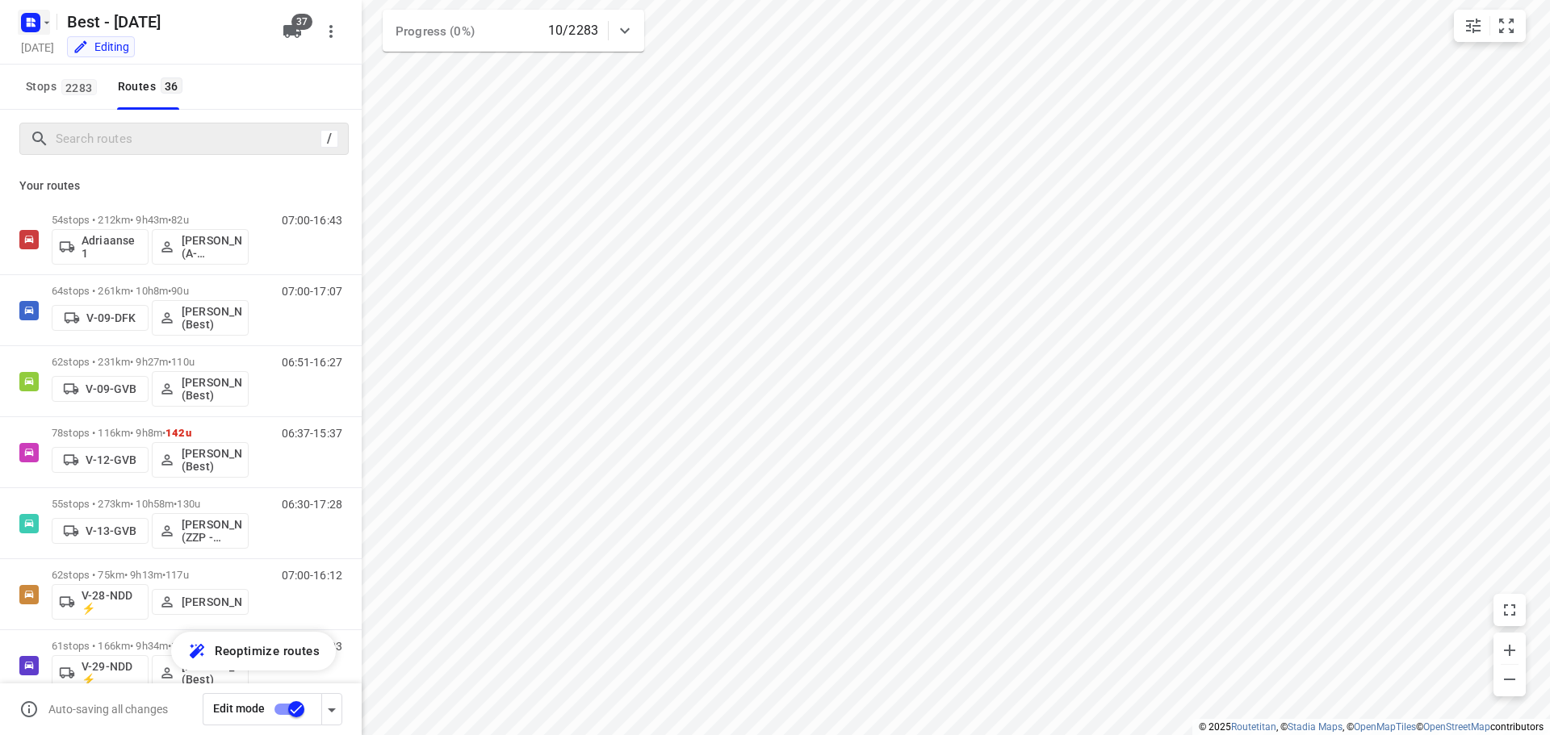
click at [31, 13] on rect "button" at bounding box center [30, 22] width 19 height 19
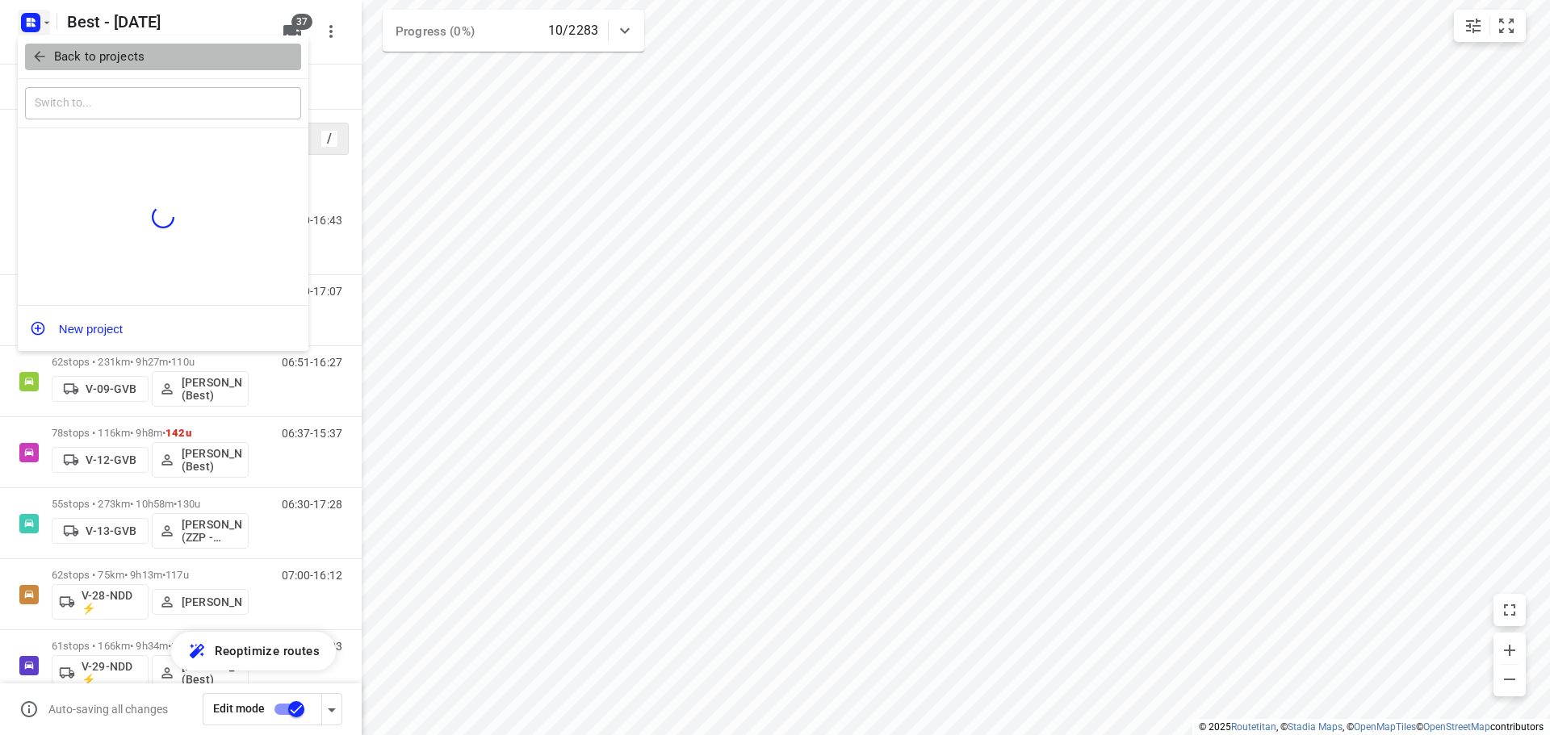
click at [35, 55] on icon "button" at bounding box center [39, 56] width 16 height 16
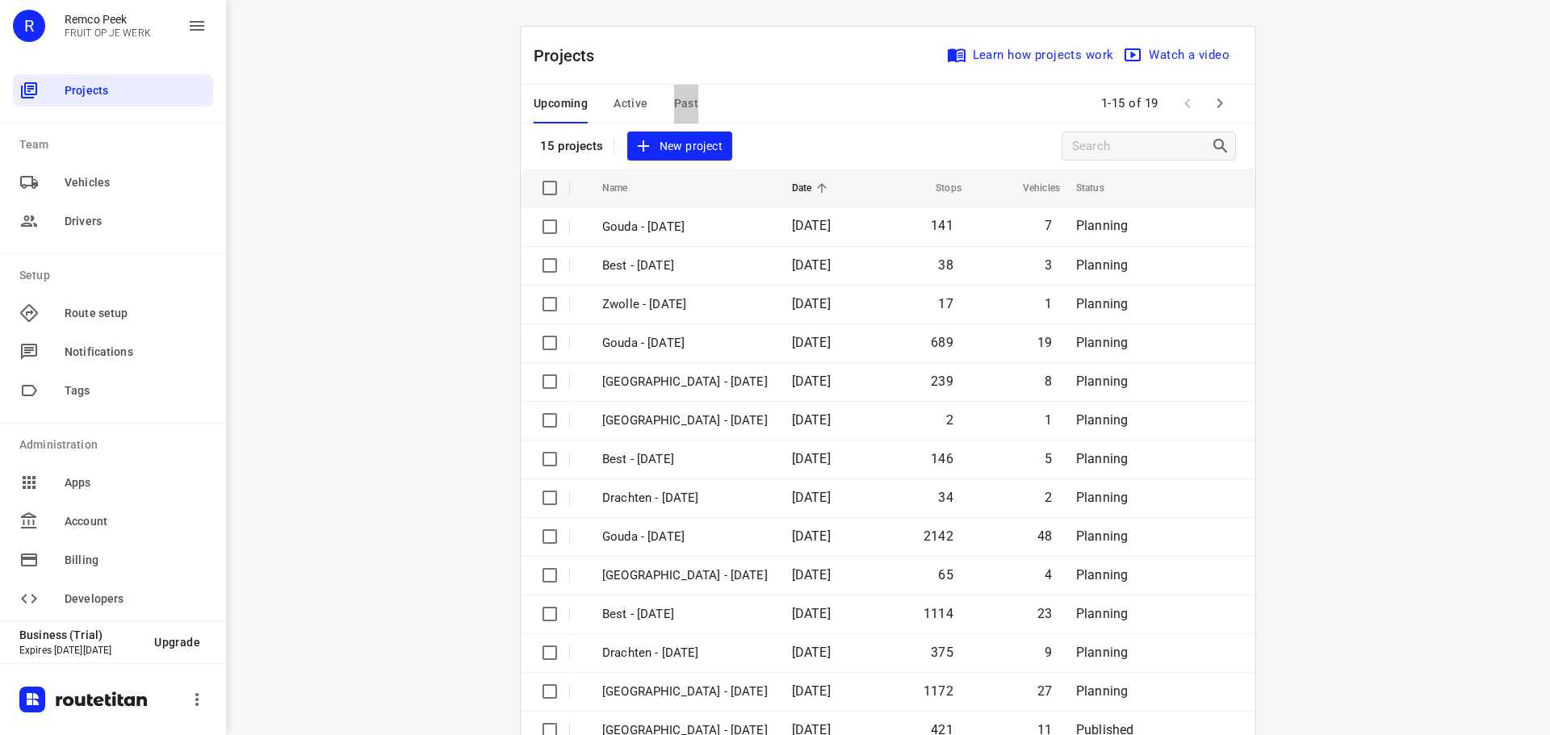
click at [674, 97] on span "Past" at bounding box center [686, 104] width 25 height 20
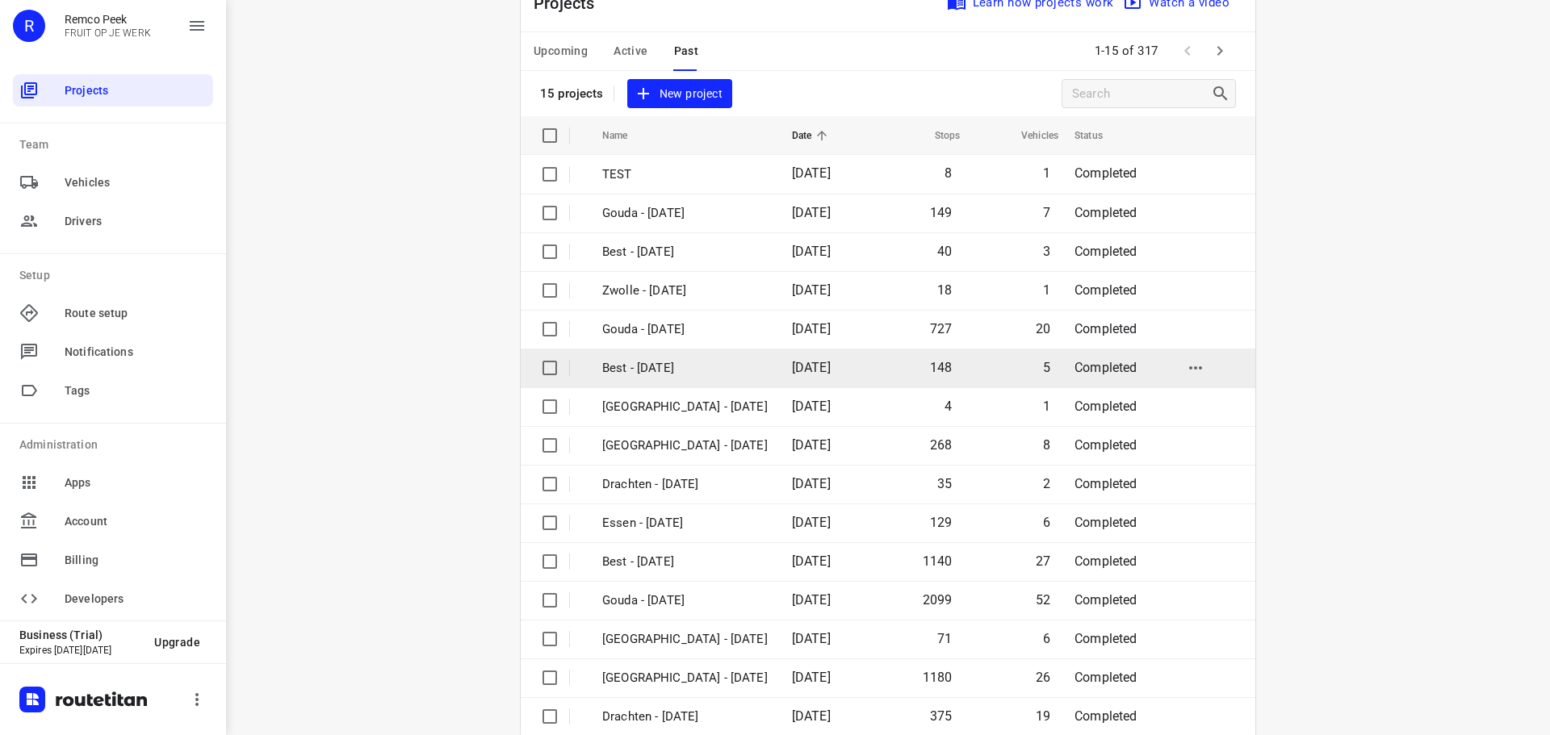
scroll to position [81, 0]
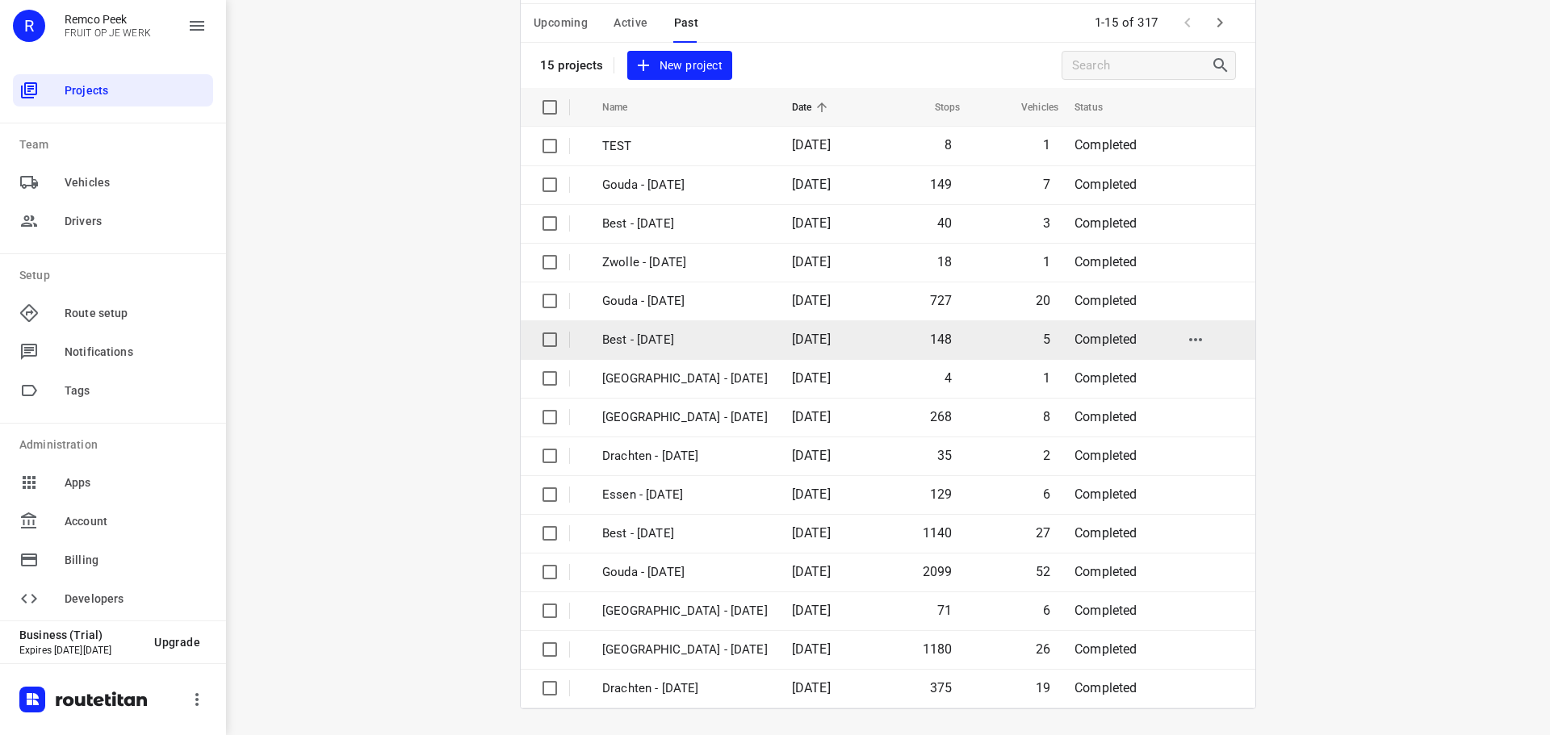
click at [666, 354] on td "Best - [DATE]" at bounding box center [682, 340] width 193 height 39
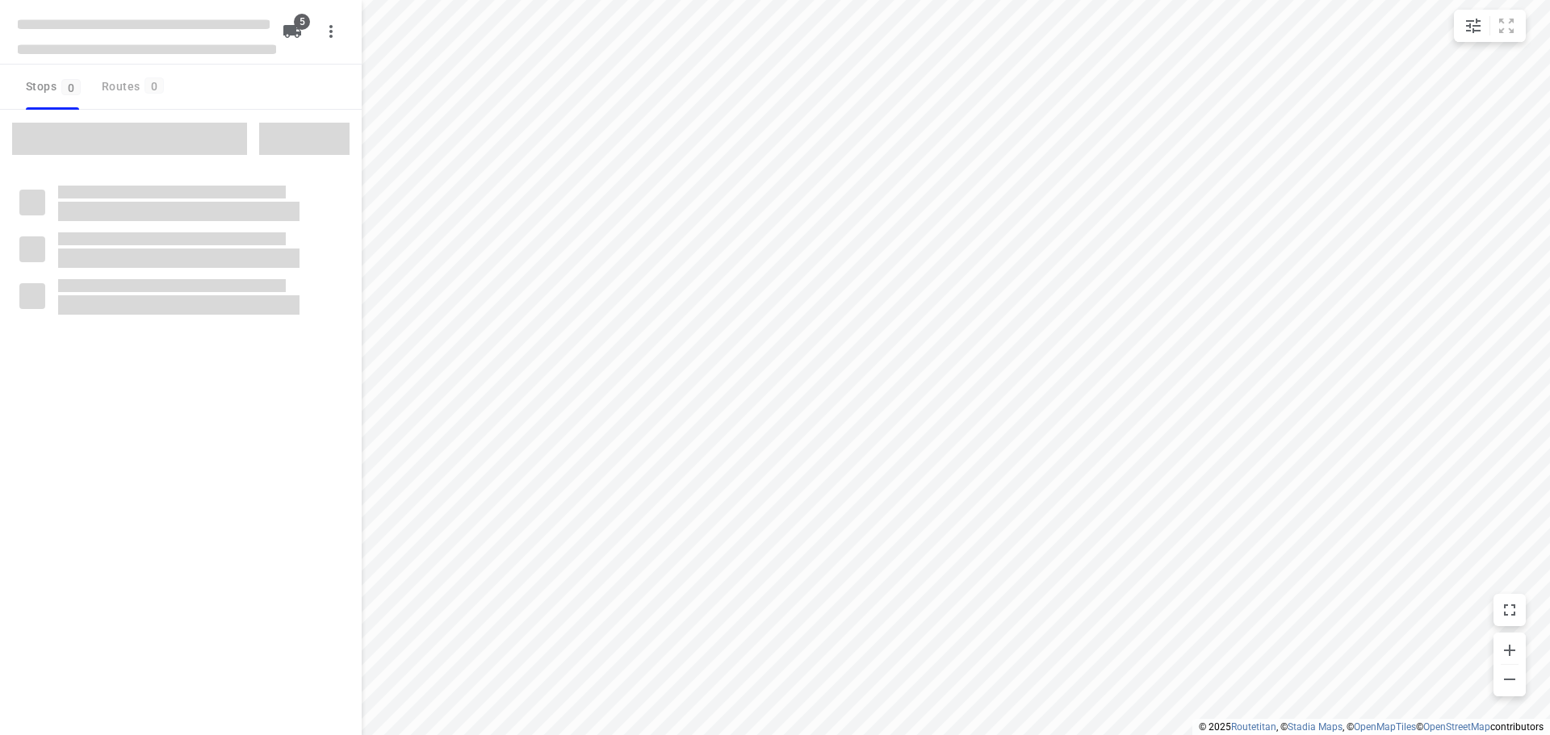
checkbox input "true"
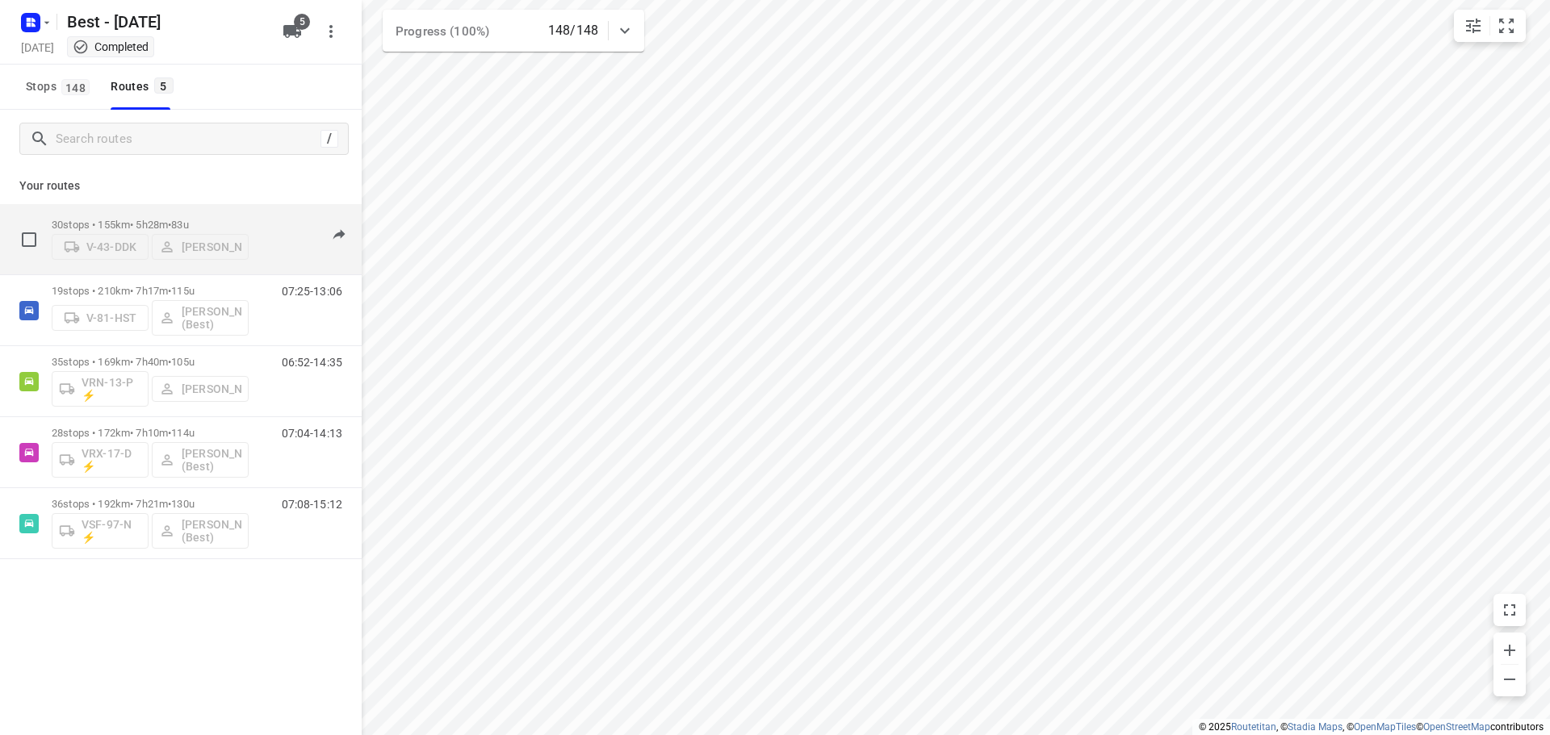
click at [203, 211] on div "30 stops • 155km • 5h28m • 83u V-43-DDK [PERSON_NAME]" at bounding box center [150, 239] width 197 height 57
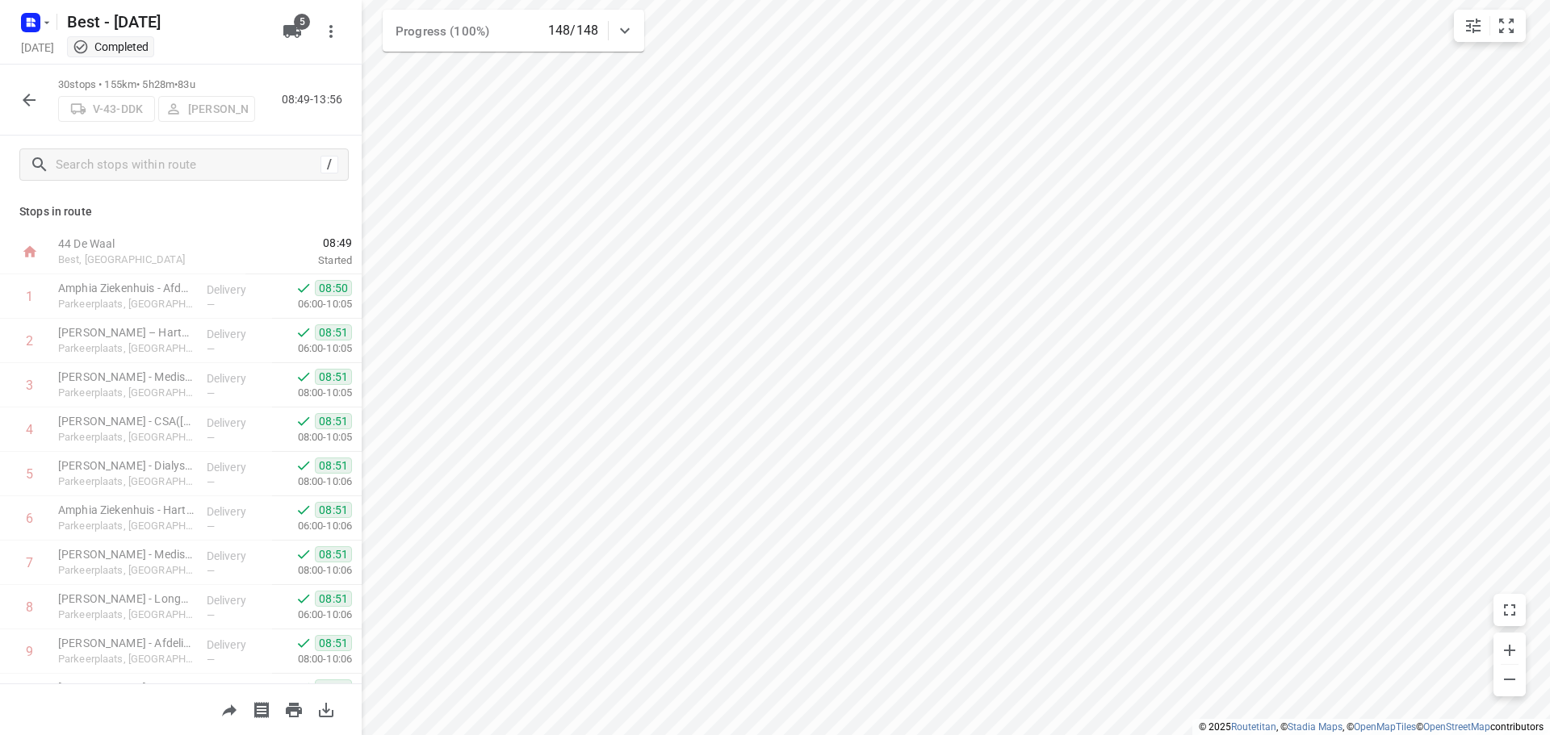
click at [39, 100] on button "button" at bounding box center [29, 100] width 32 height 32
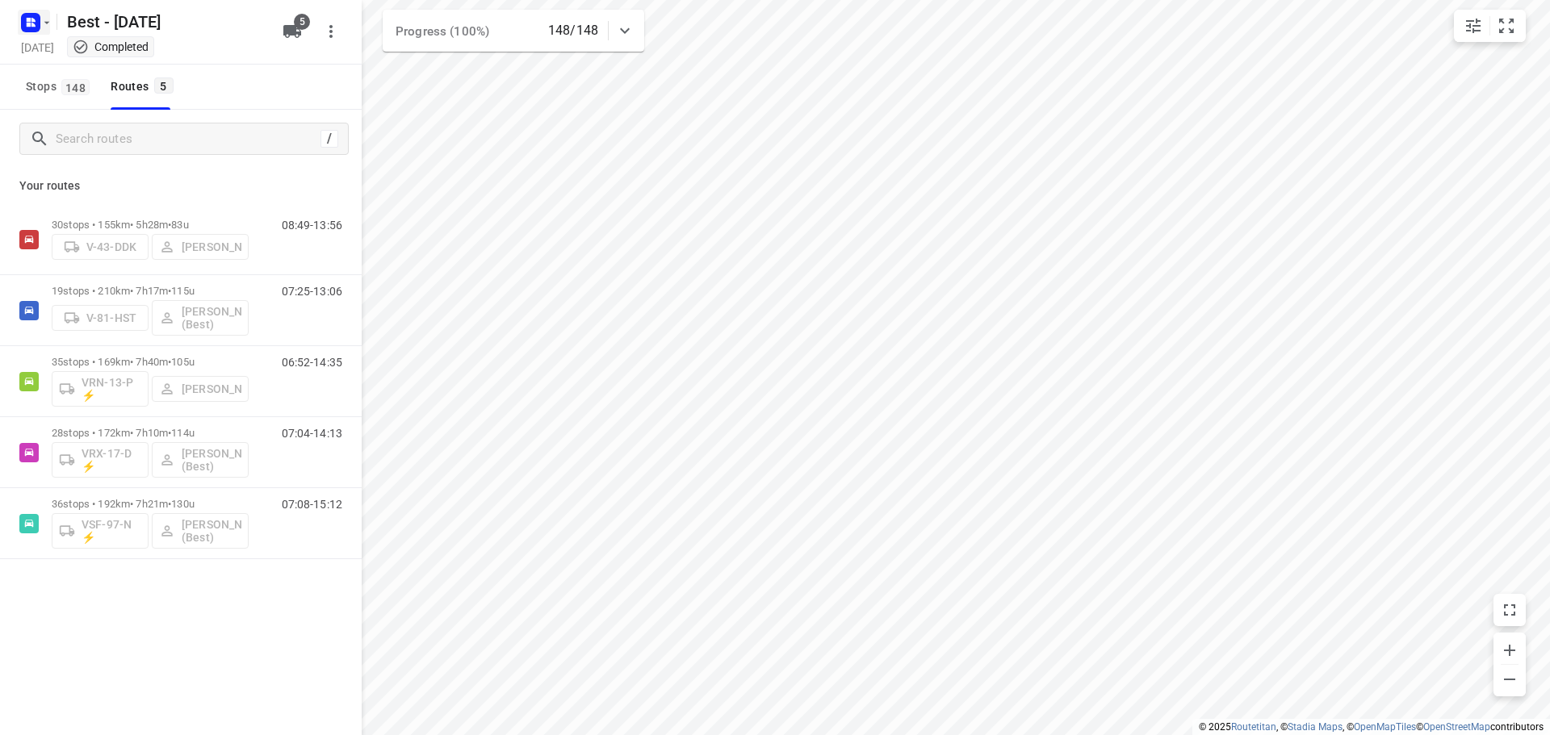
click at [24, 24] on rect "button" at bounding box center [30, 22] width 19 height 19
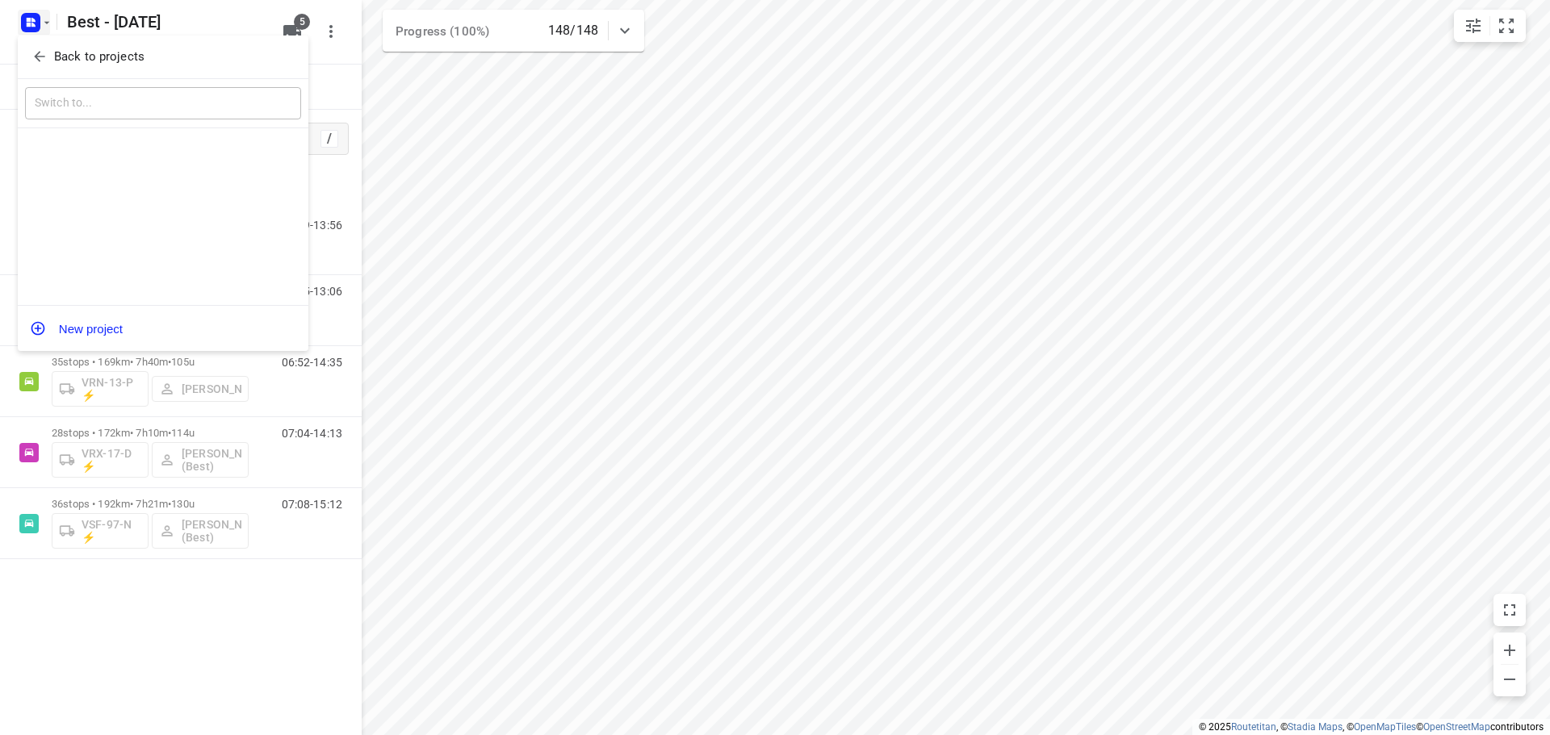
click at [28, 39] on div "Back to projects" at bounding box center [163, 58] width 291 height 44
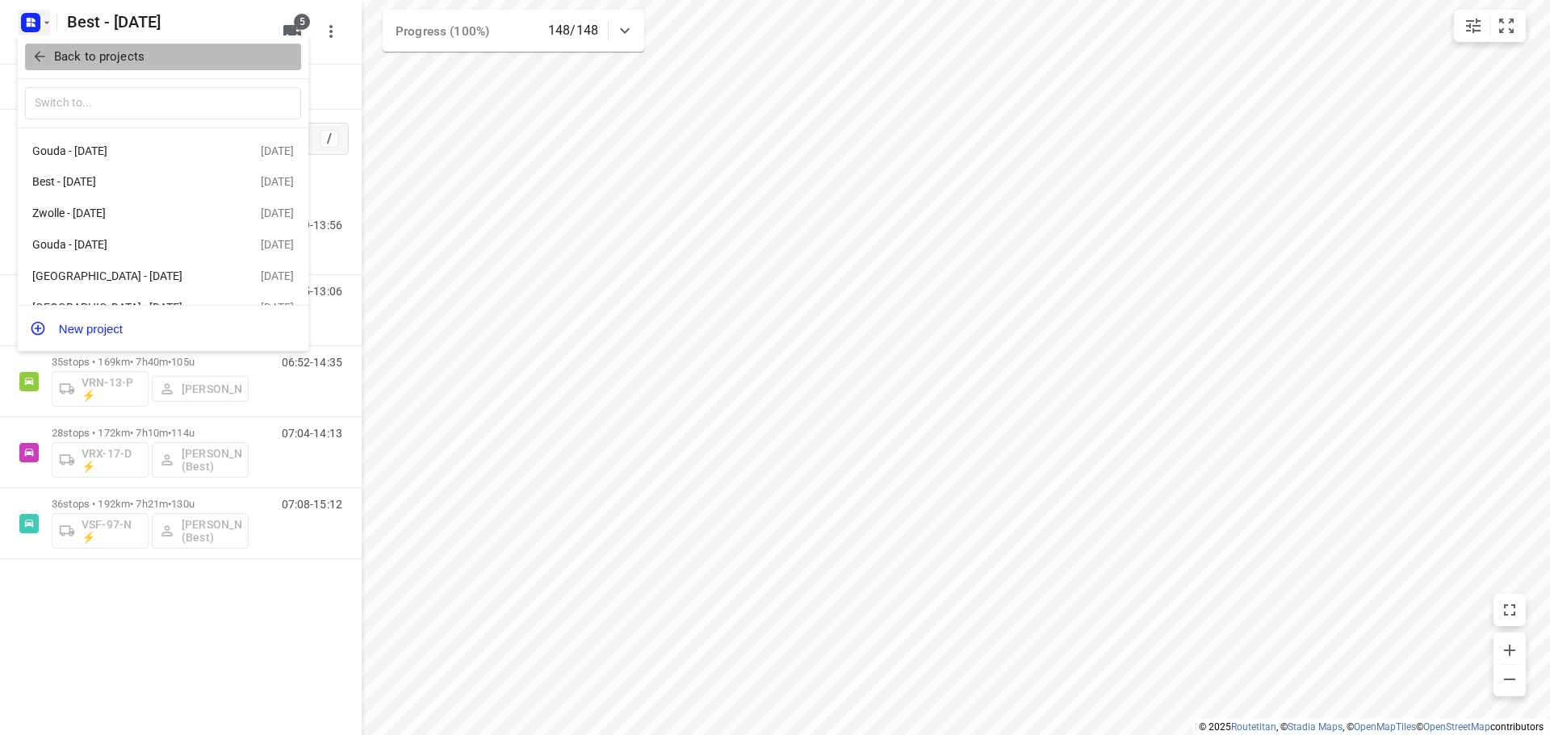
click at [32, 54] on icon "button" at bounding box center [39, 56] width 16 height 16
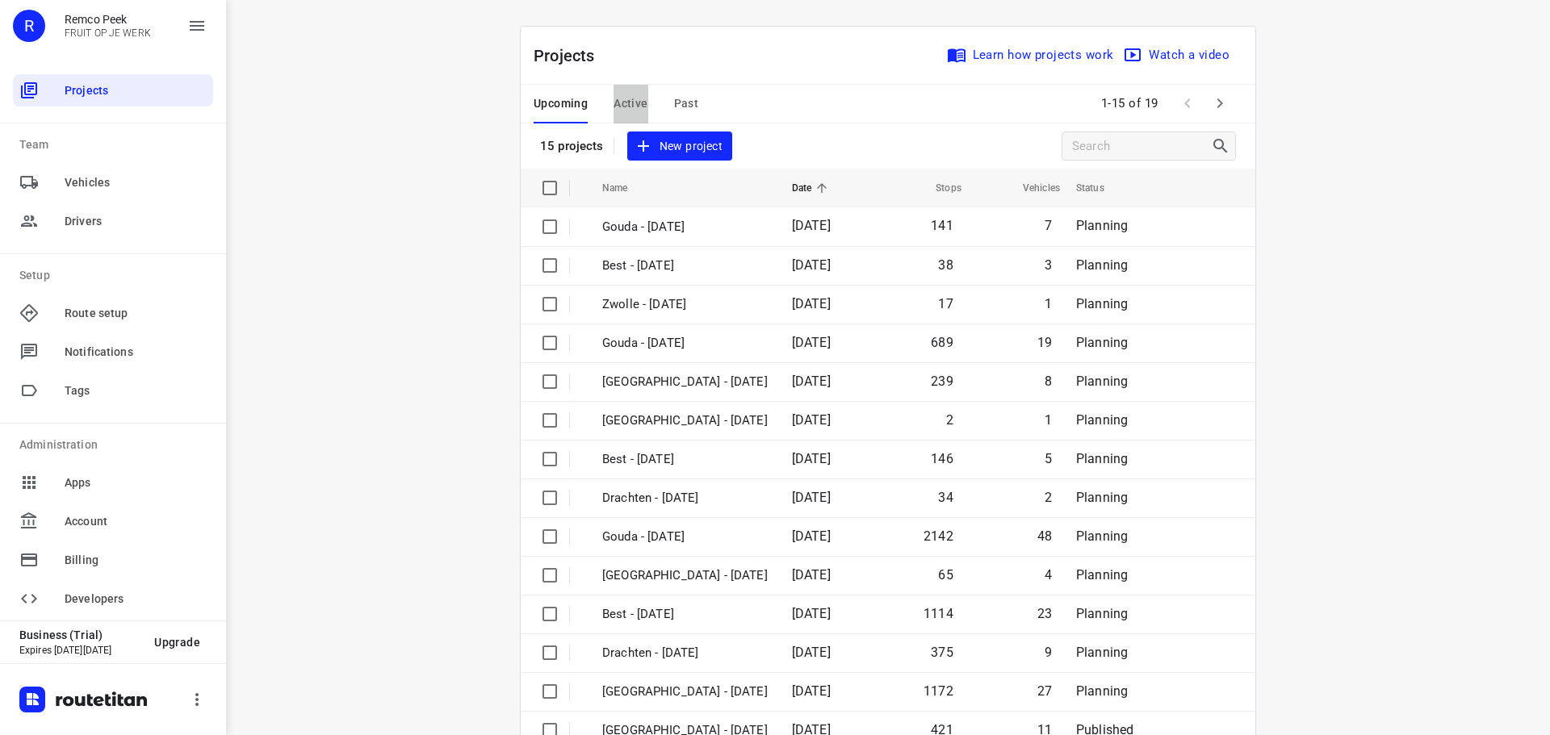
click at [628, 109] on span "Active" at bounding box center [631, 104] width 34 height 20
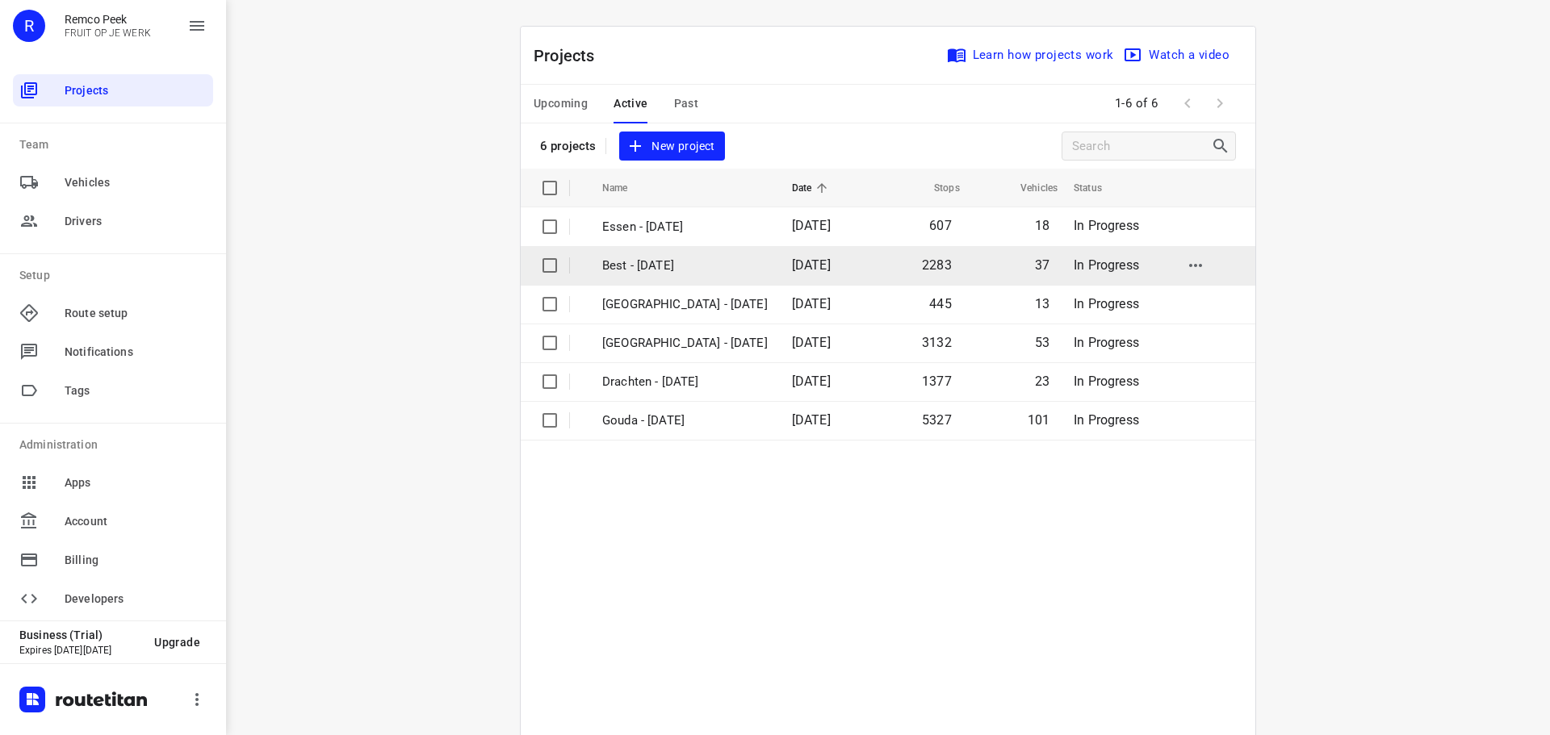
click at [637, 275] on td "Best - [DATE]" at bounding box center [682, 265] width 193 height 39
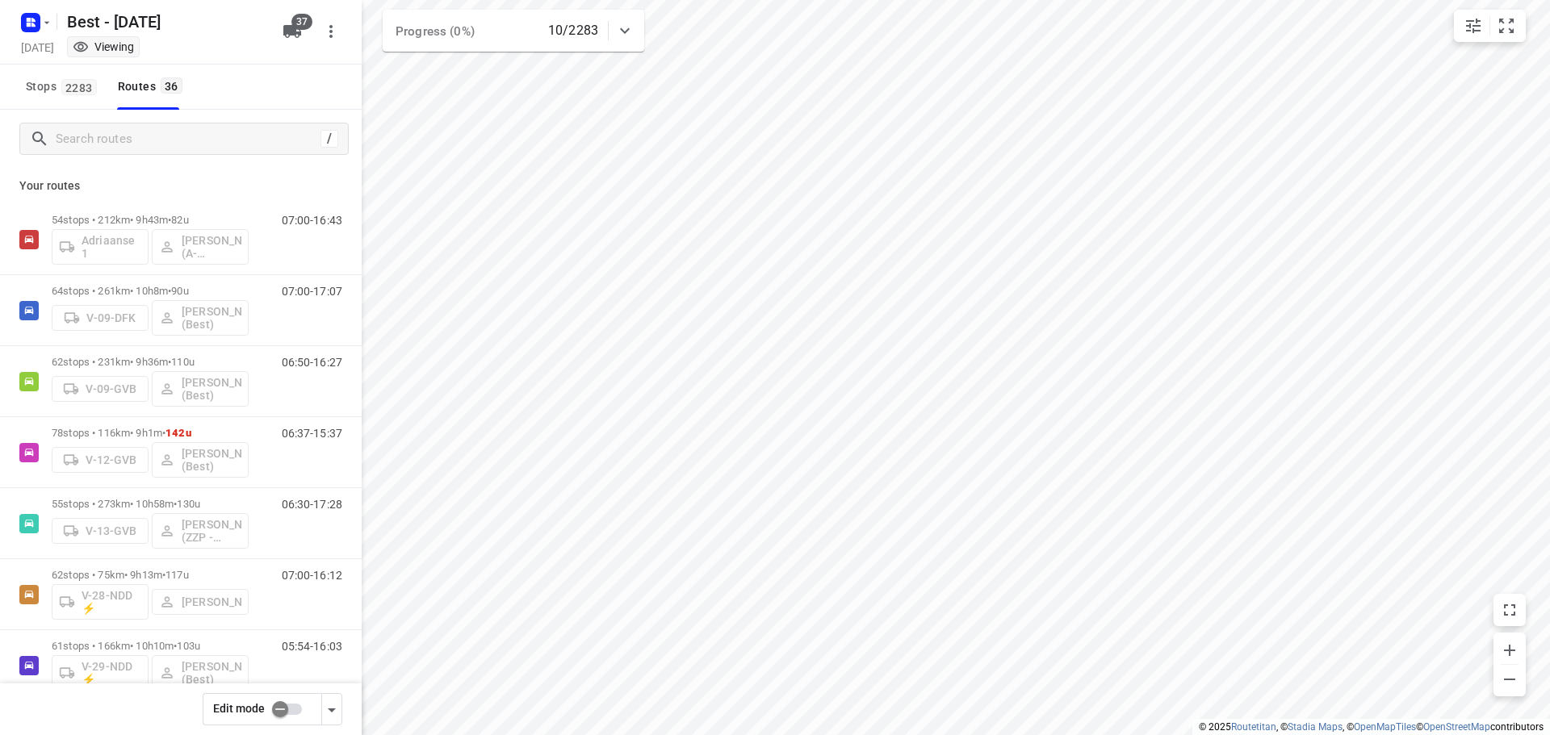
checkbox input "true"
